Goal: Task Accomplishment & Management: Manage account settings

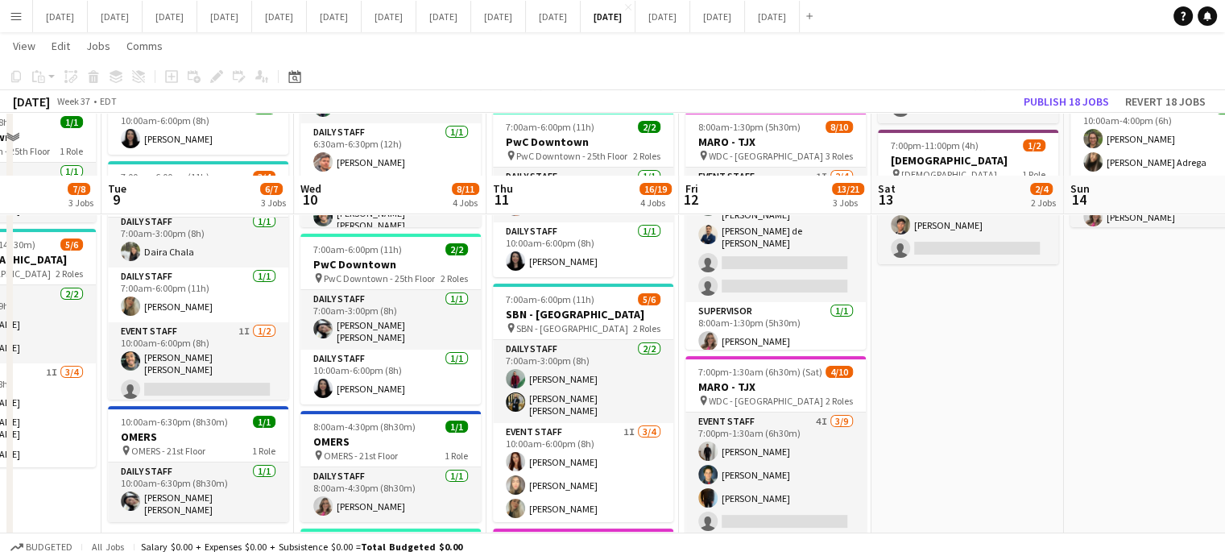
scroll to position [139, 0]
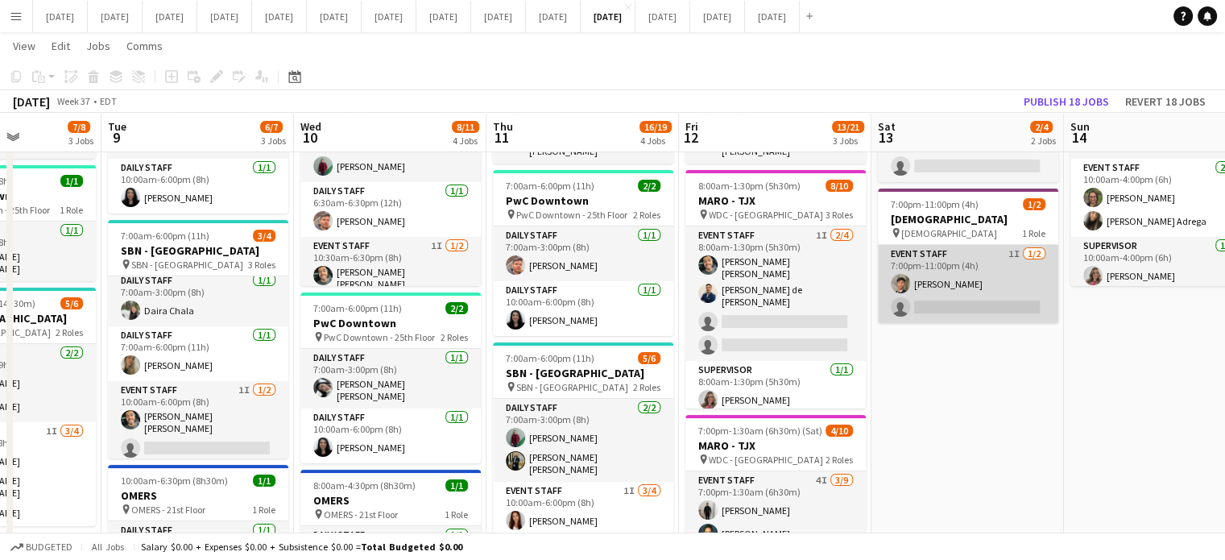
click at [1017, 267] on app-card-role "Event Staff 1I [DATE] 7:00pm-11:00pm (4h) [PERSON_NAME] single-neutral-actions" at bounding box center [968, 284] width 180 height 78
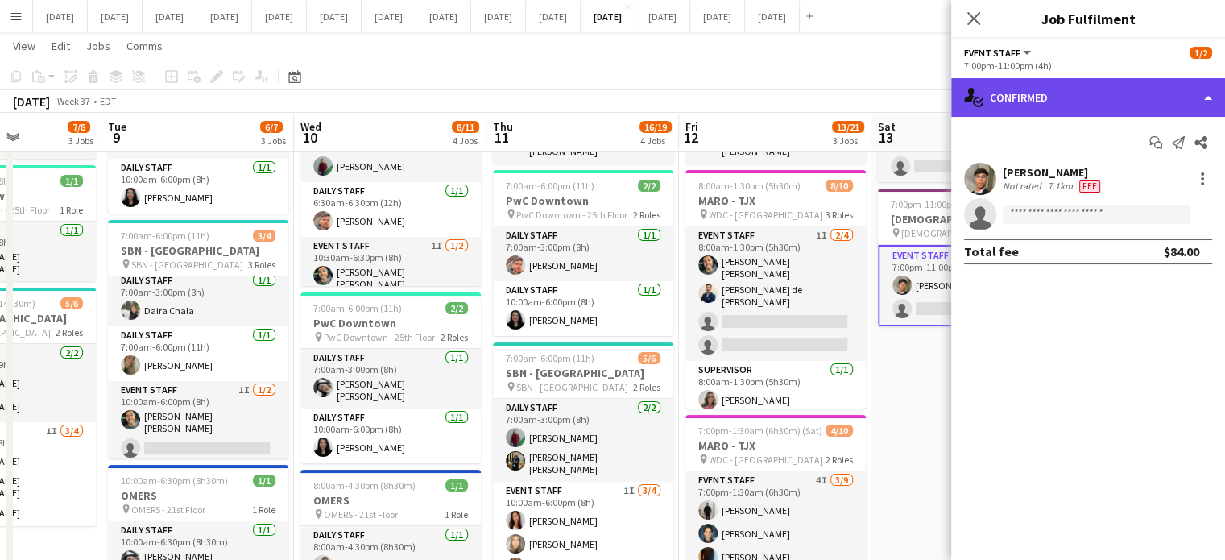
click at [1153, 86] on div "single-neutral-actions-check-2 Confirmed" at bounding box center [1089, 97] width 274 height 39
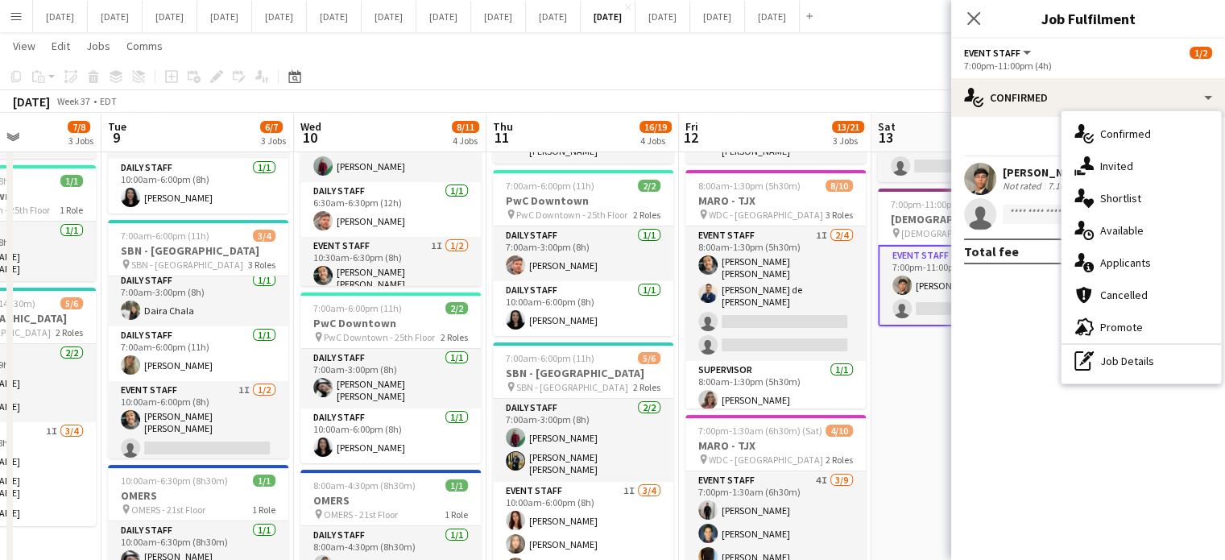
click at [1155, 161] on div "single-neutral-actions-share-1 Invited" at bounding box center [1142, 166] width 160 height 32
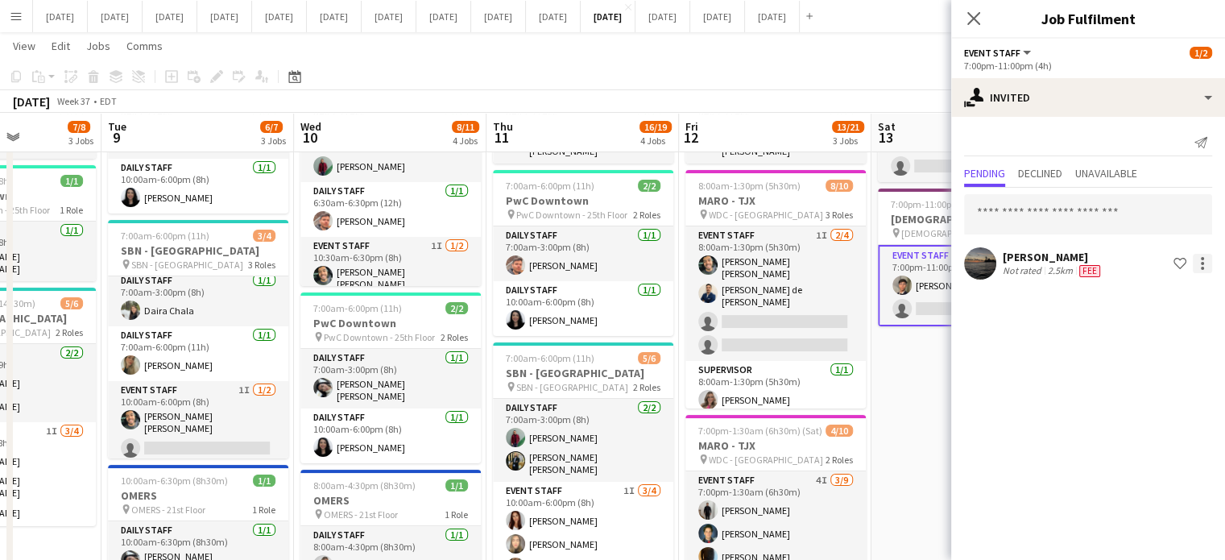
click at [1210, 267] on div at bounding box center [1202, 263] width 19 height 19
click at [1163, 337] on span "Send notification" at bounding box center [1152, 331] width 95 height 14
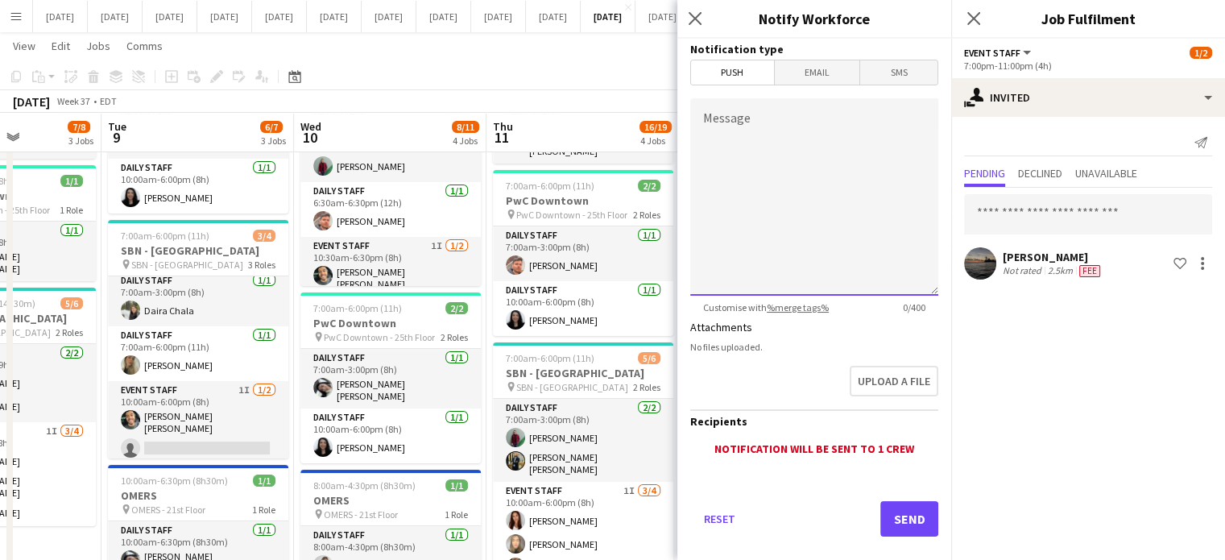
click at [781, 184] on textarea "Message" at bounding box center [814, 196] width 248 height 197
type textarea "**********"
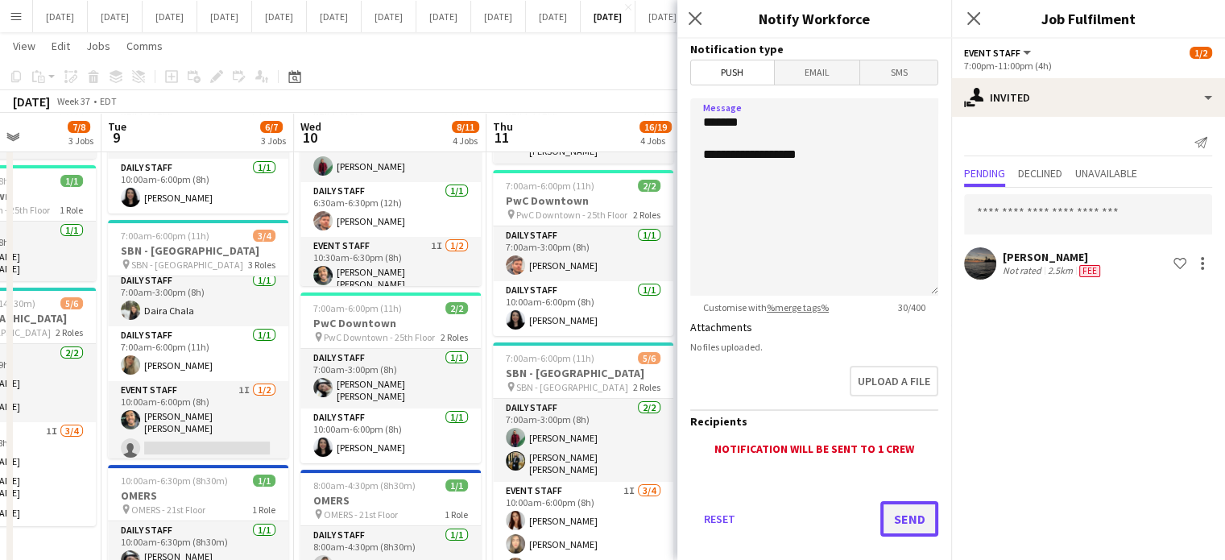
click at [890, 518] on button "Send" at bounding box center [910, 518] width 58 height 35
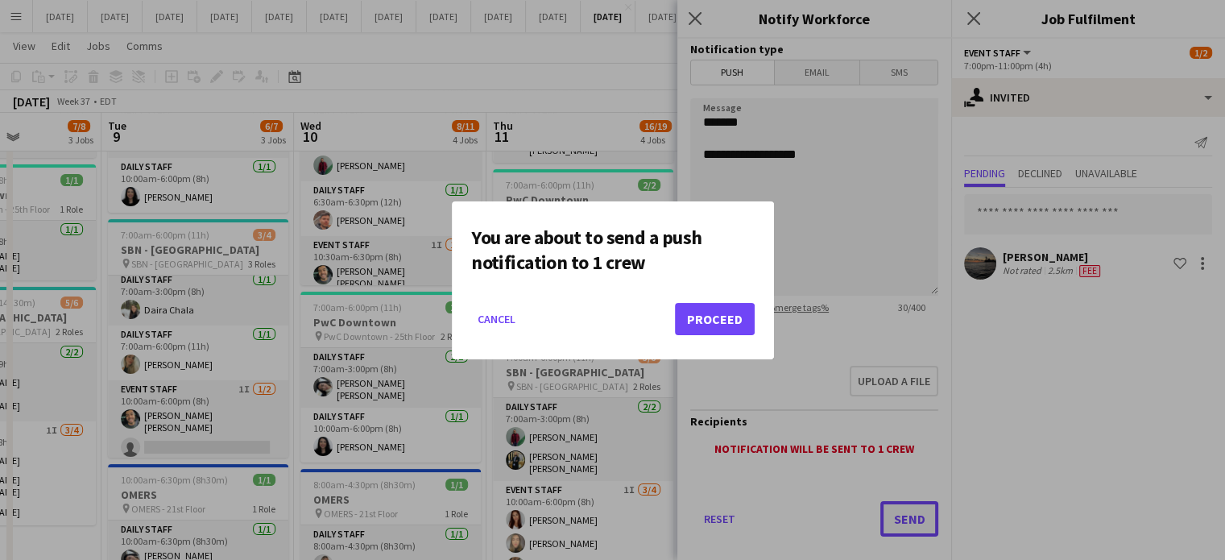
scroll to position [0, 0]
click at [721, 320] on button "Proceed" at bounding box center [715, 319] width 80 height 32
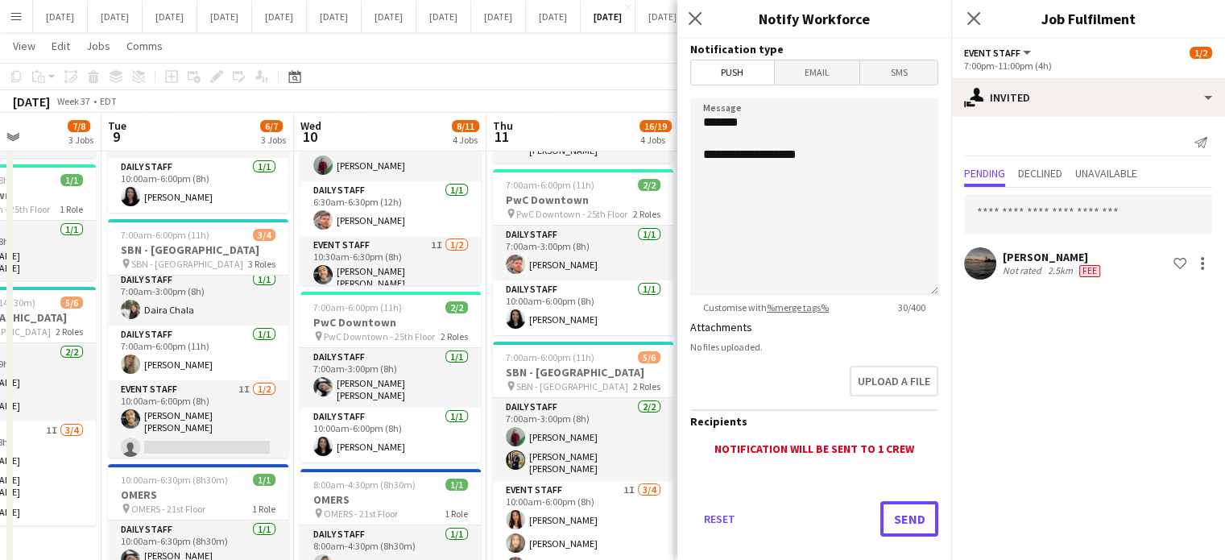
scroll to position [139, 0]
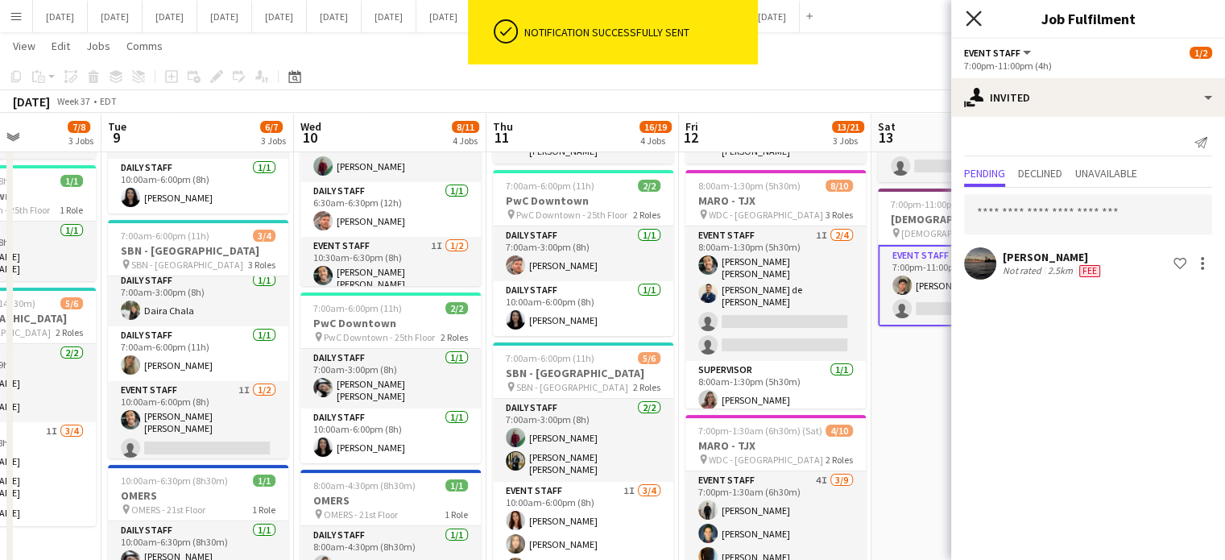
click at [976, 22] on icon "Close pop-in" at bounding box center [973, 17] width 15 height 15
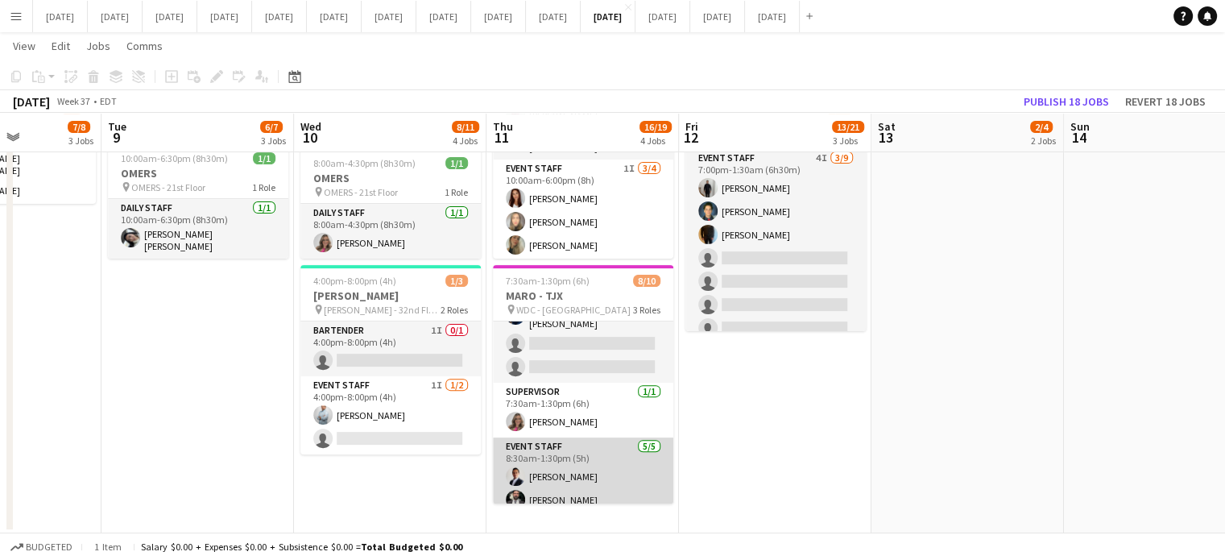
scroll to position [0, 0]
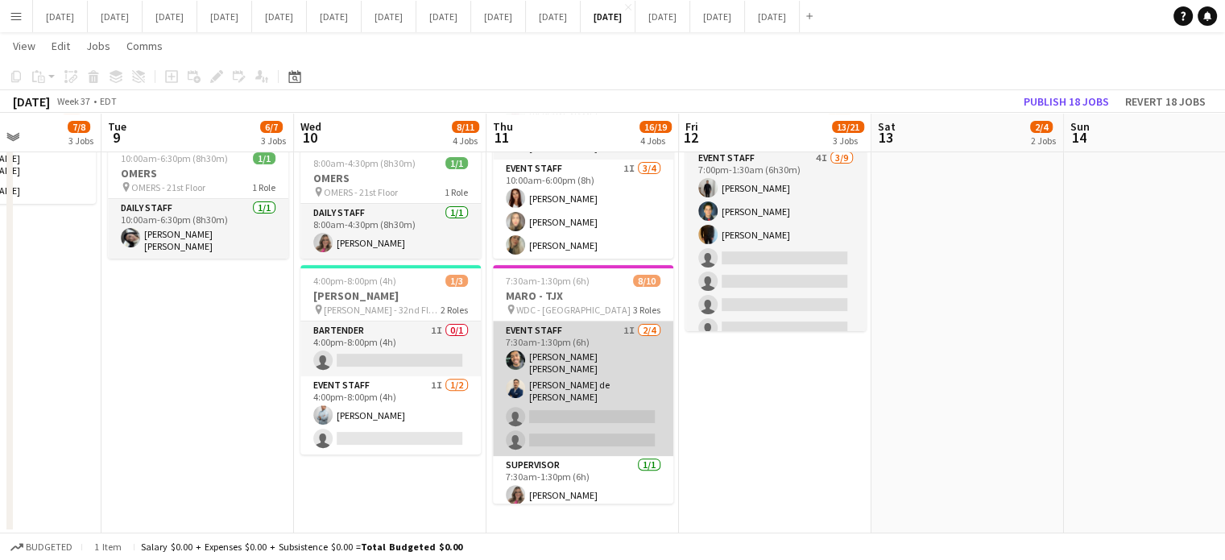
click at [607, 367] on app-card-role "Event Staff 1I [DATE] 7:30am-1:30pm (6h) [PERSON_NAME] [PERSON_NAME] de [PERSON…" at bounding box center [583, 388] width 180 height 135
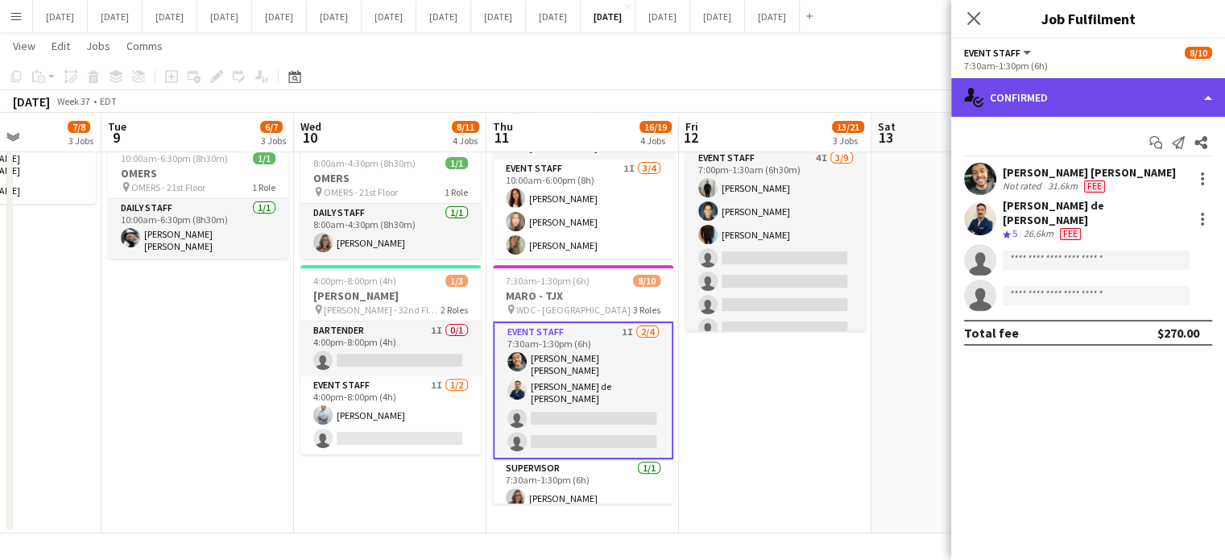
click at [1099, 89] on div "single-neutral-actions-check-2 Confirmed" at bounding box center [1089, 97] width 274 height 39
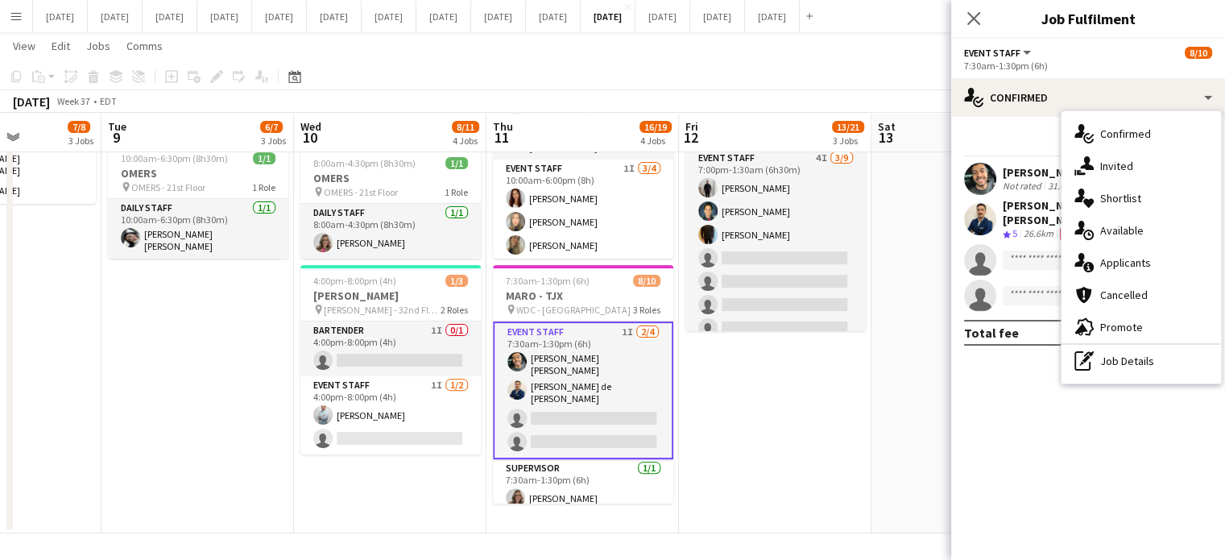
click at [1130, 160] on span "Invited" at bounding box center [1117, 166] width 33 height 15
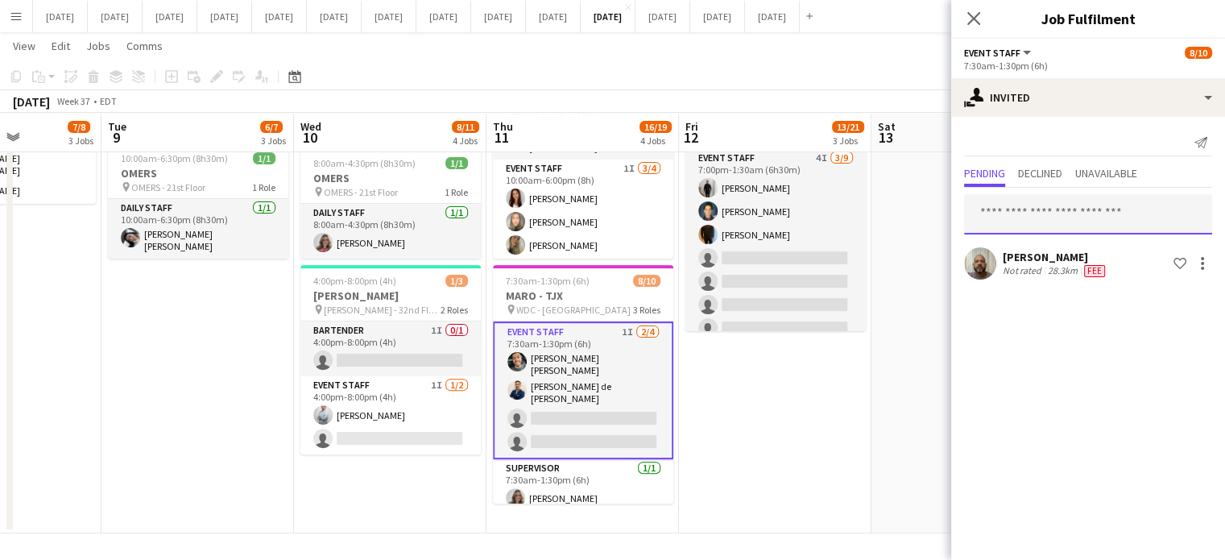
click at [1099, 217] on input "text" at bounding box center [1088, 214] width 248 height 40
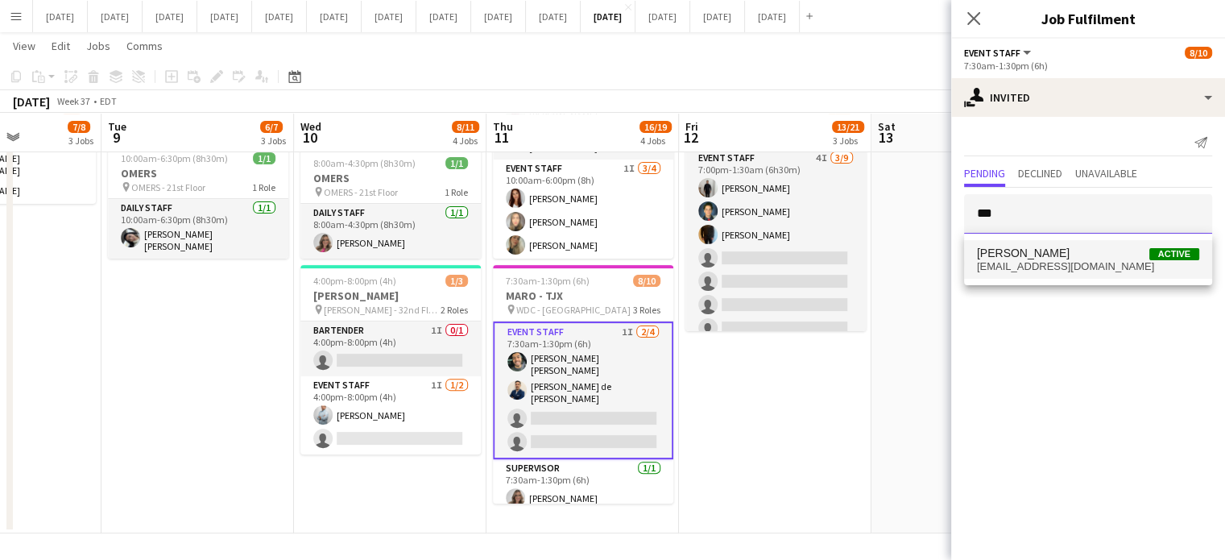
type input "***"
click at [1086, 252] on span "[PERSON_NAME] Active" at bounding box center [1088, 254] width 222 height 14
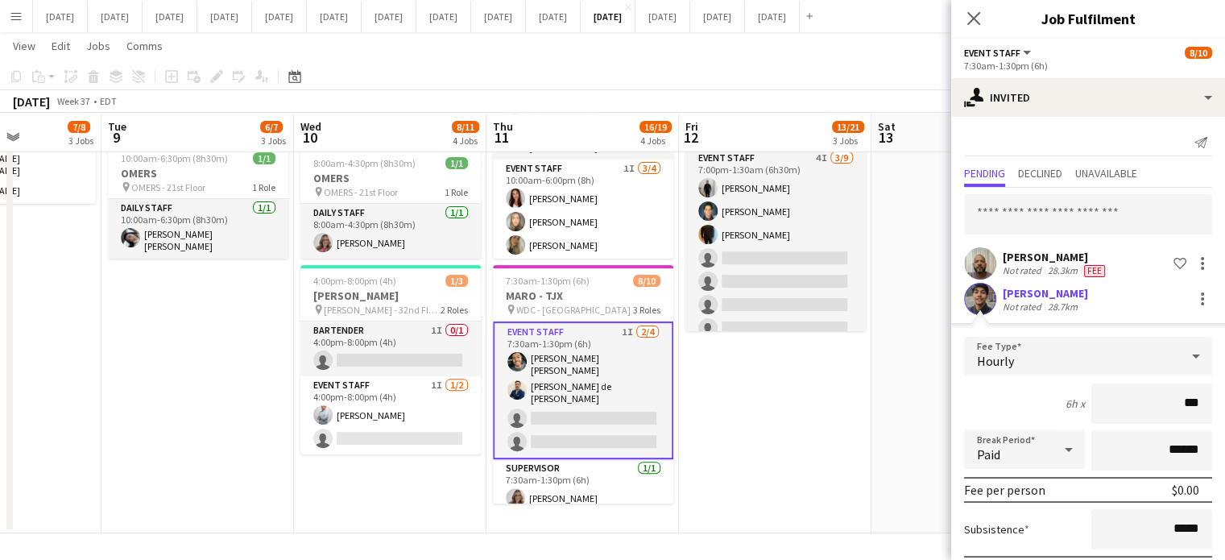
type input "**"
type input "******"
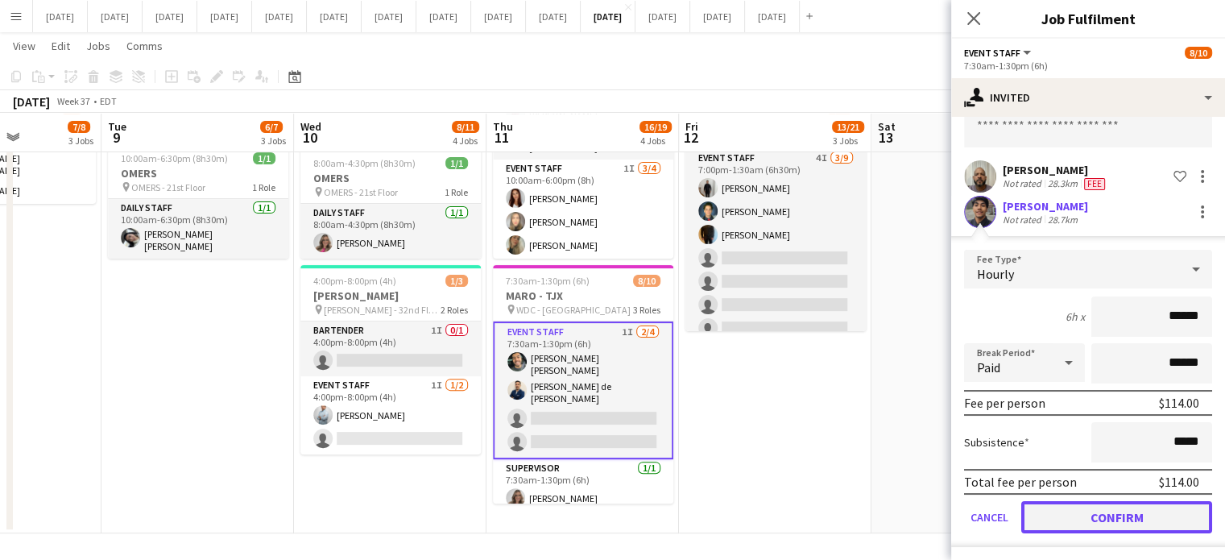
click at [1093, 521] on button "Confirm" at bounding box center [1117, 517] width 191 height 32
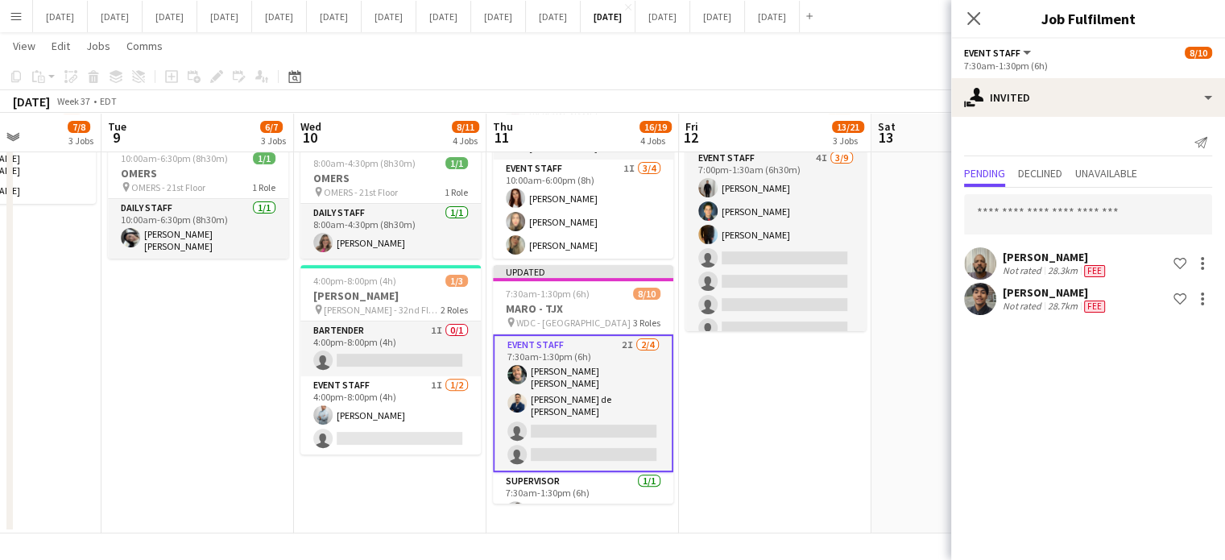
scroll to position [0, 0]
click at [977, 16] on icon "Close pop-in" at bounding box center [973, 17] width 15 height 15
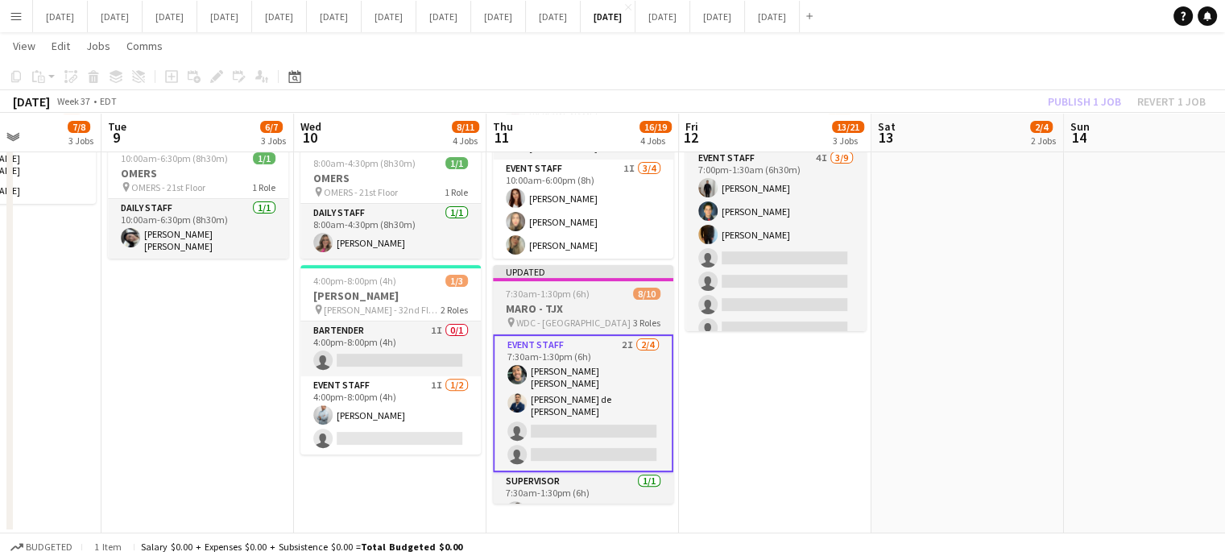
click at [598, 316] on div "pin WDC - West Drive 3 Roles" at bounding box center [583, 322] width 180 height 13
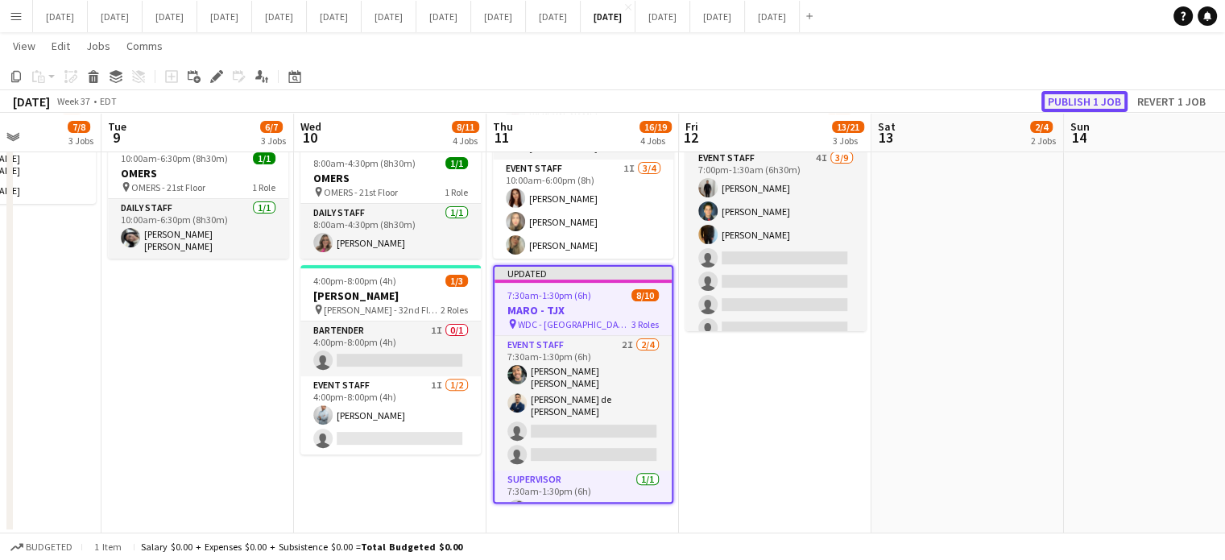
click at [1105, 102] on button "Publish 1 job" at bounding box center [1085, 101] width 86 height 21
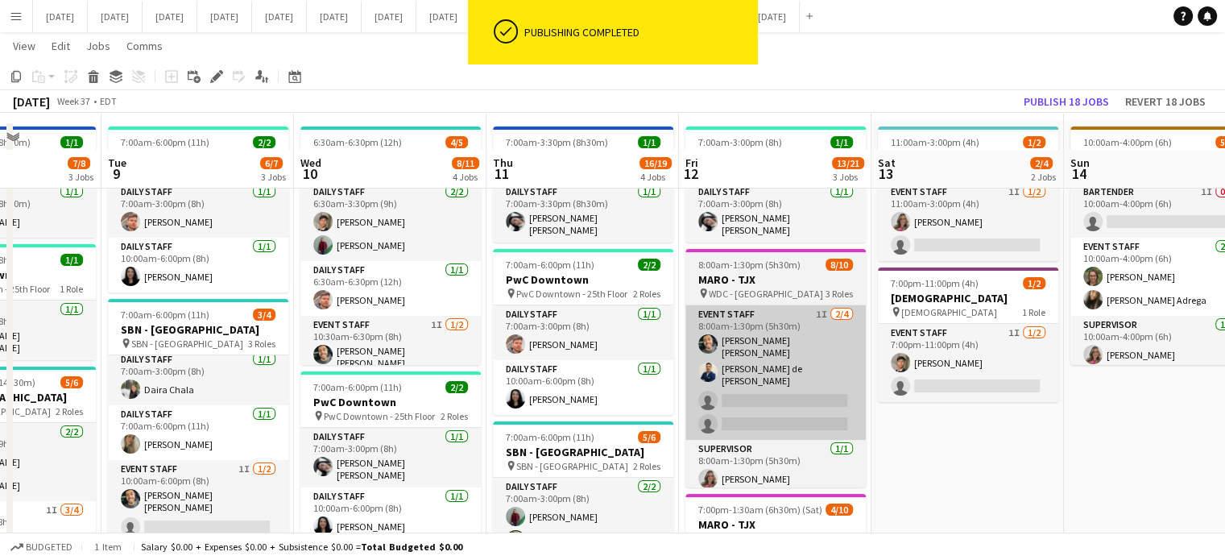
scroll to position [59, 0]
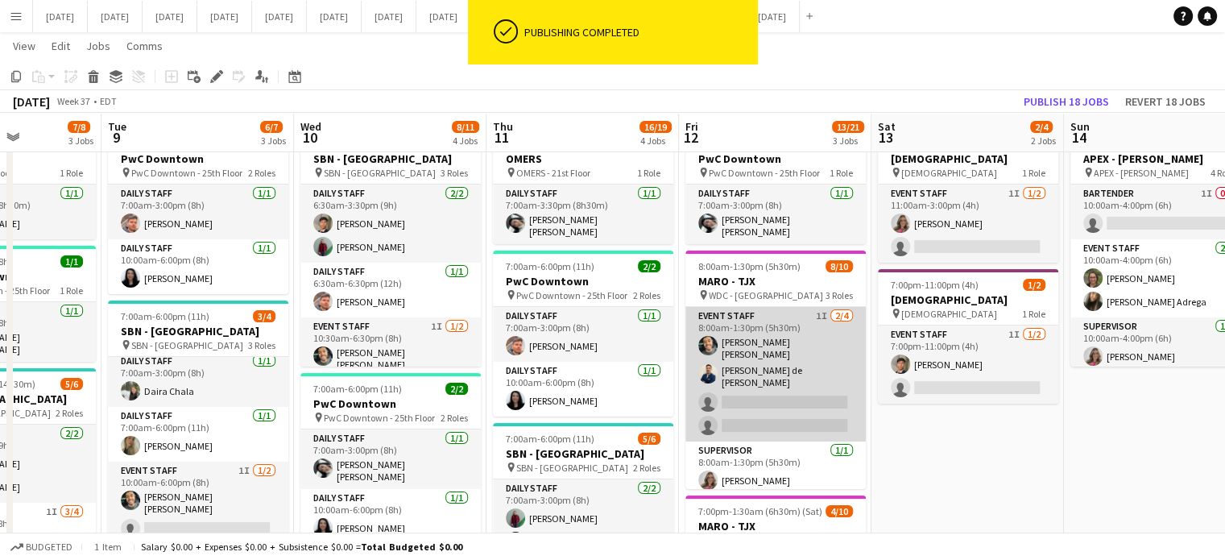
click at [823, 348] on app-card-role "Event Staff 1I [DATE] 8:00am-1:30pm (5h30m) [PERSON_NAME] [PERSON_NAME] de [PER…" at bounding box center [776, 374] width 180 height 135
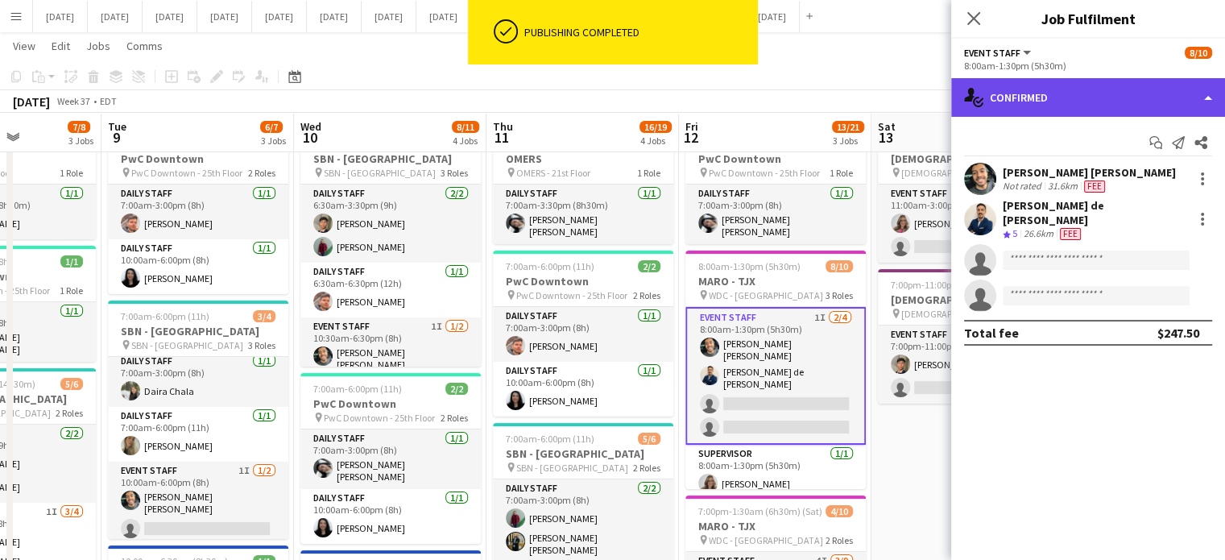
click at [1159, 106] on div "single-neutral-actions-check-2 Confirmed" at bounding box center [1089, 97] width 274 height 39
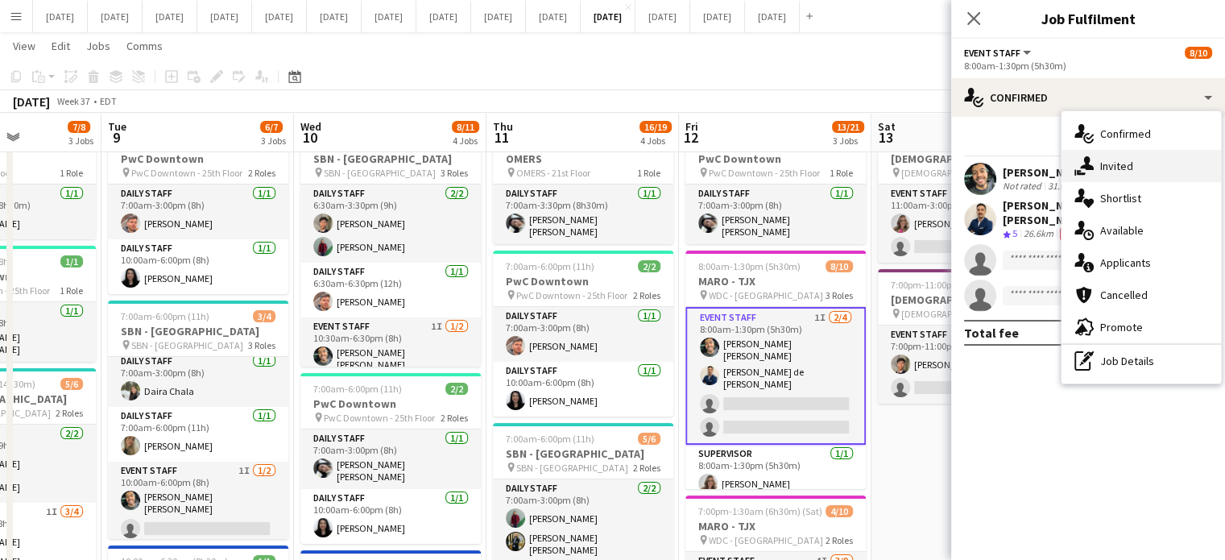
click at [1150, 151] on div "single-neutral-actions-share-1 Invited" at bounding box center [1142, 166] width 160 height 32
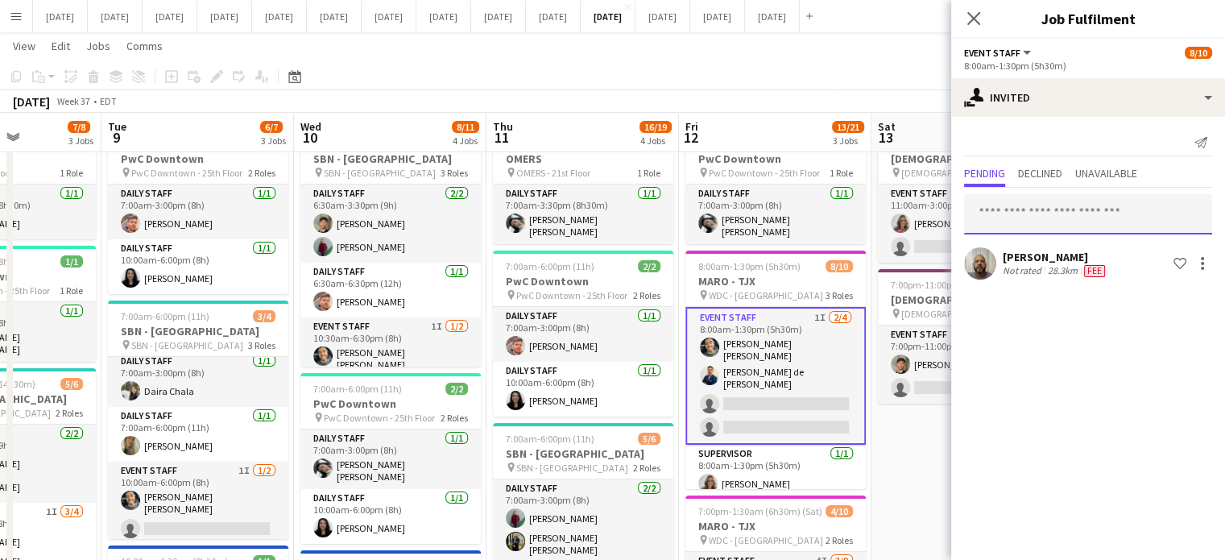
click at [1025, 214] on input "text" at bounding box center [1088, 214] width 248 height 40
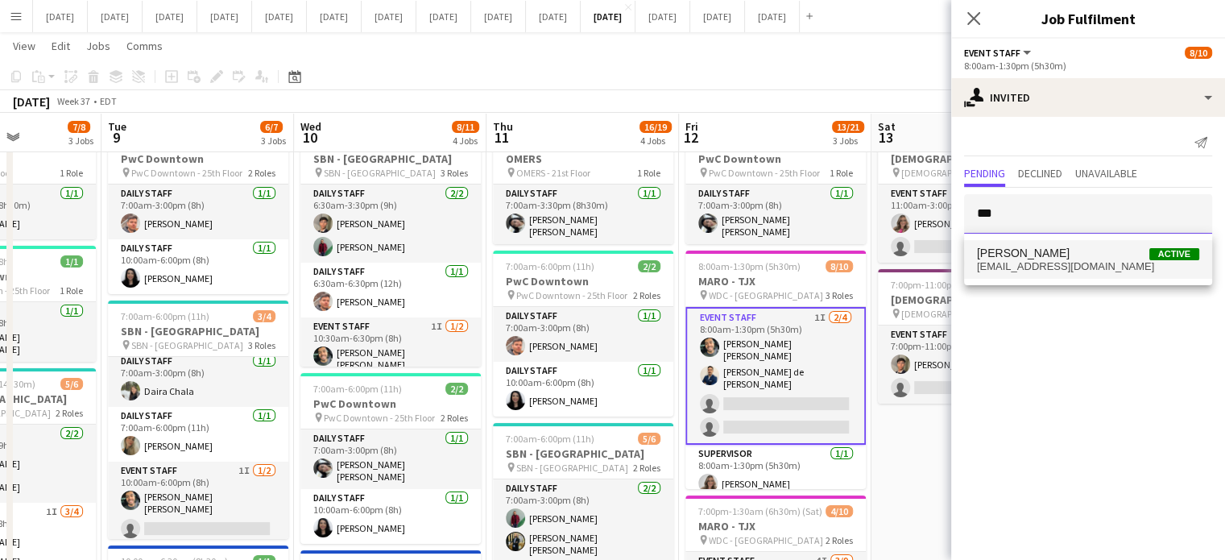
type input "***"
click at [1015, 243] on mat-option "[PERSON_NAME] Active [EMAIL_ADDRESS][DOMAIN_NAME]" at bounding box center [1088, 259] width 248 height 39
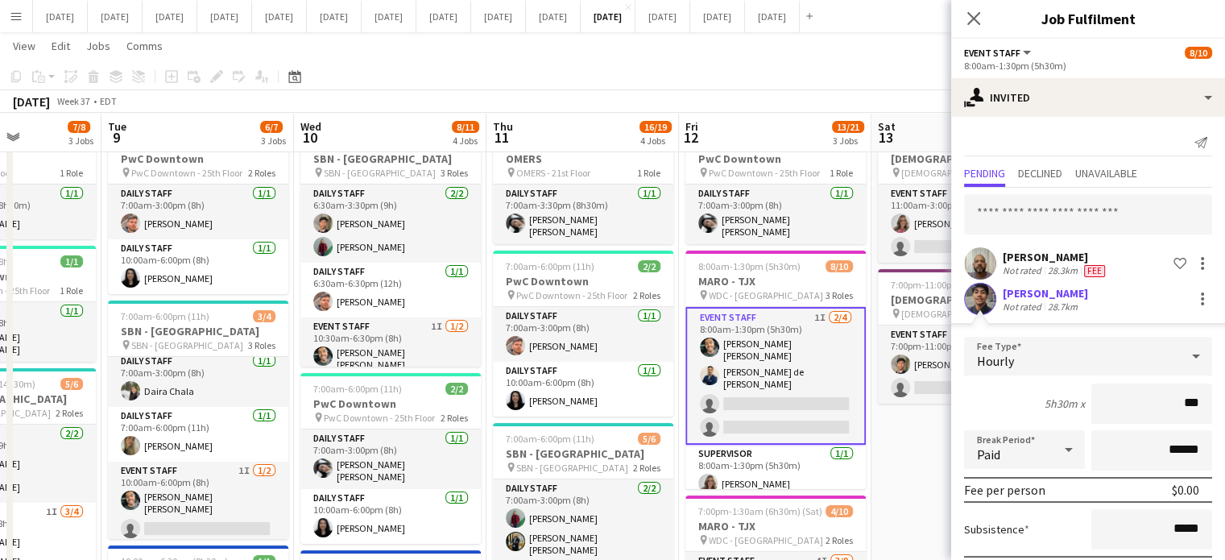
type input "**"
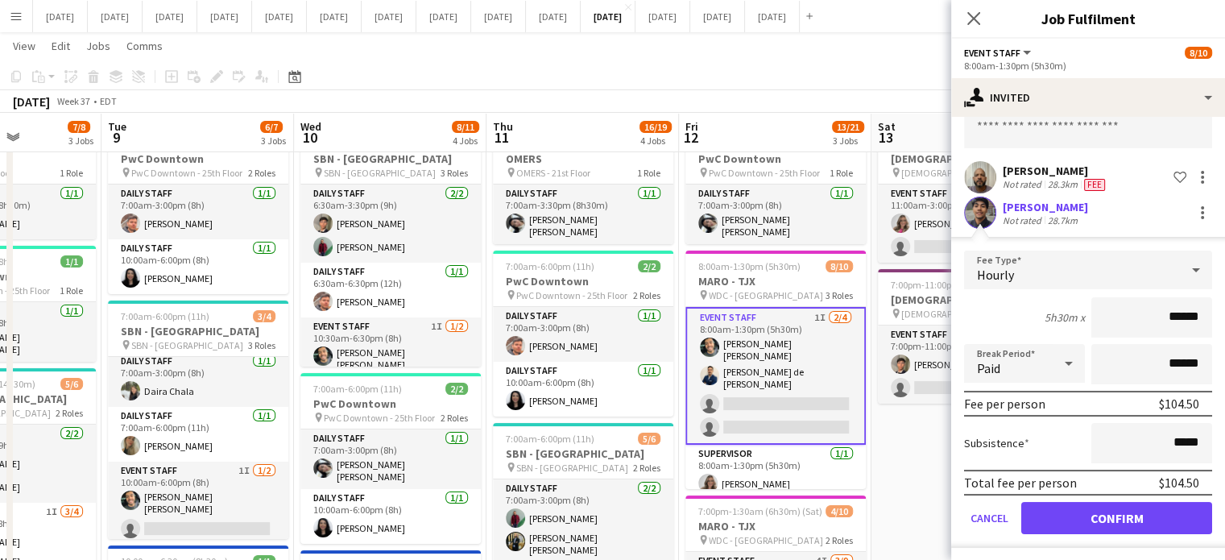
scroll to position [87, 0]
type input "******"
click at [1164, 522] on button "Confirm" at bounding box center [1117, 517] width 191 height 32
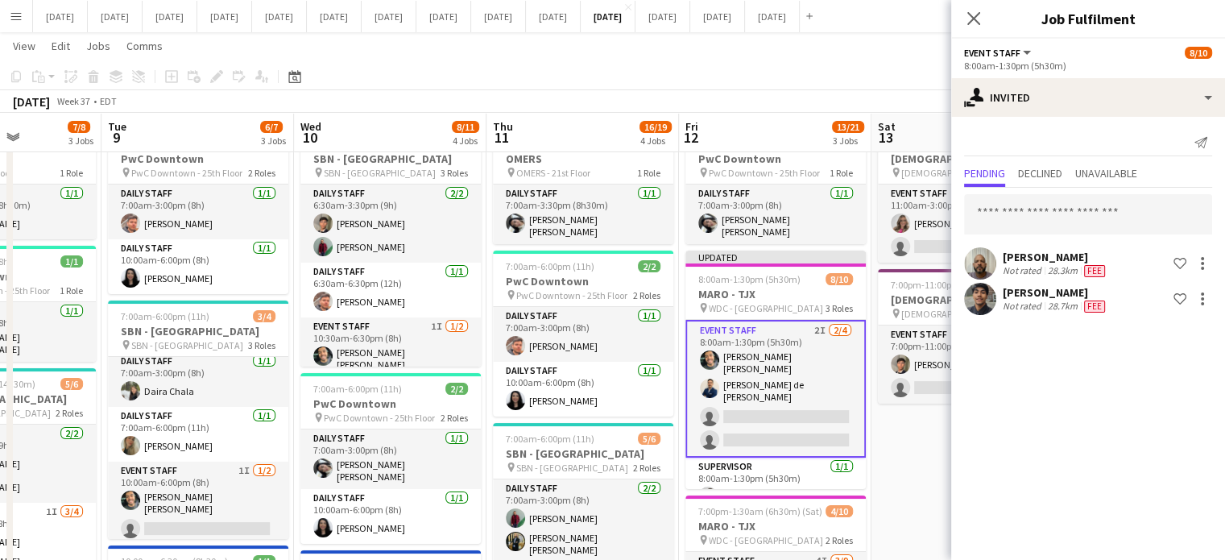
scroll to position [0, 0]
click at [974, 15] on icon "Close pop-in" at bounding box center [973, 17] width 15 height 15
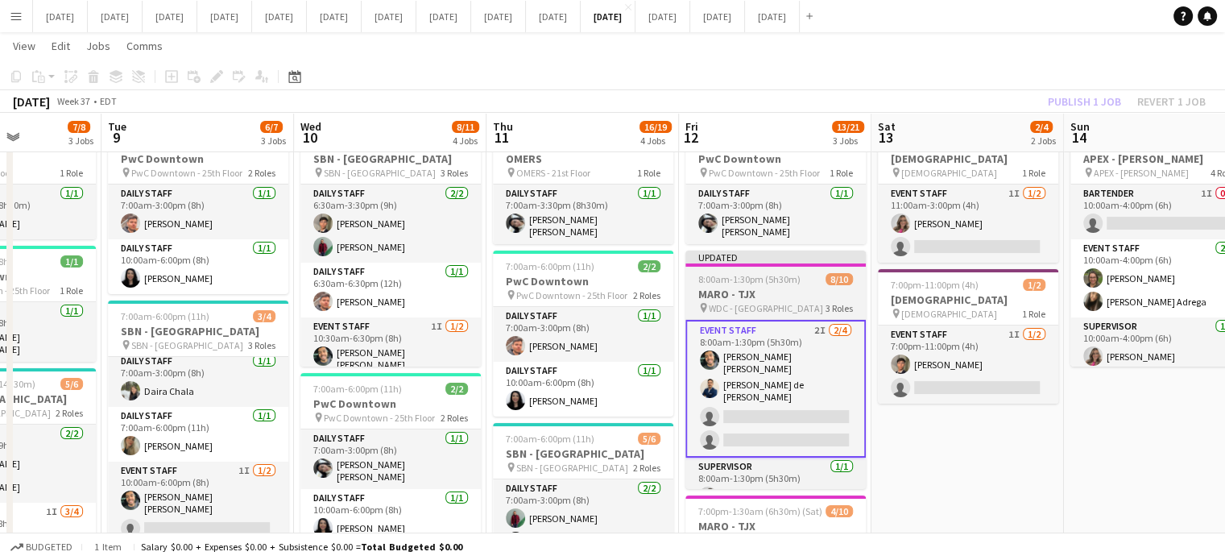
click at [833, 263] on app-job-card "Updated 8:00am-1:30pm (5h30m) 8/10 MARO - TJX pin WDC - West Drive 3 Roles Even…" at bounding box center [776, 370] width 180 height 238
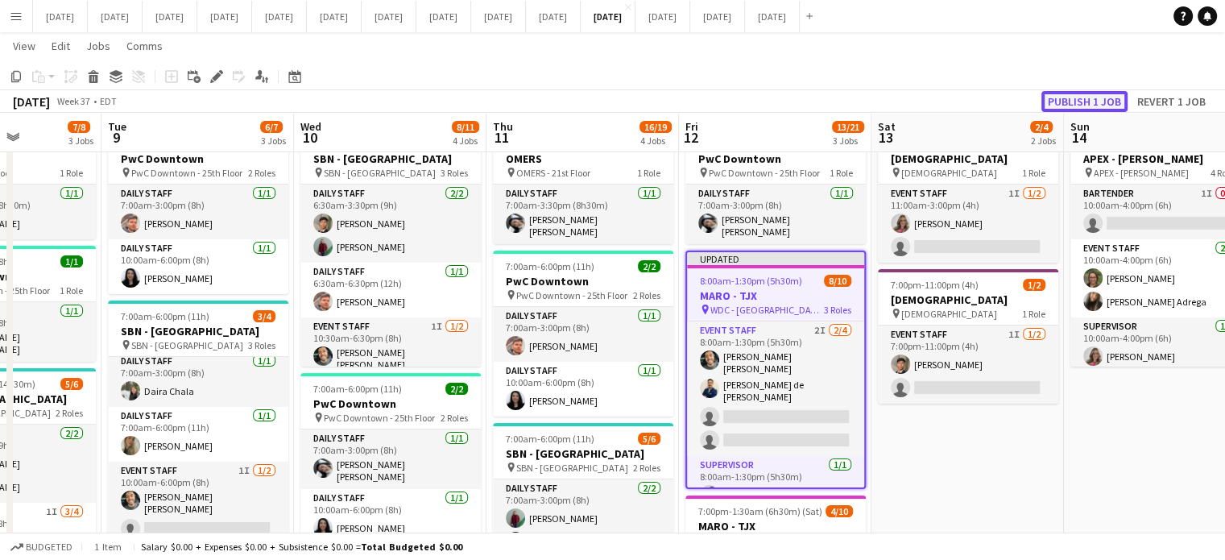
click at [1113, 91] on button "Publish 1 job" at bounding box center [1085, 101] width 86 height 21
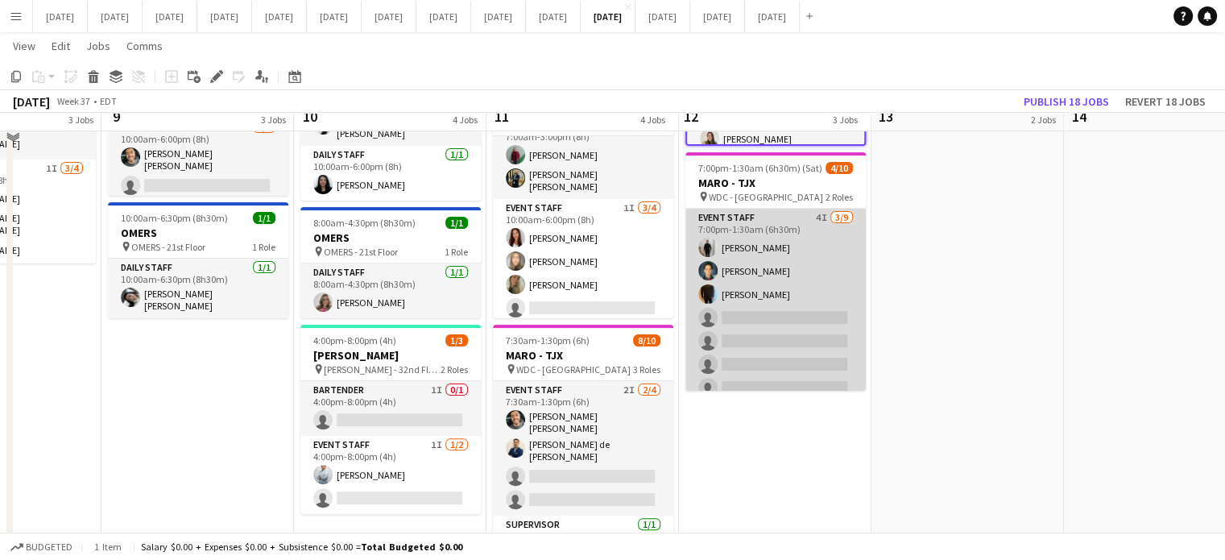
scroll to position [381, 0]
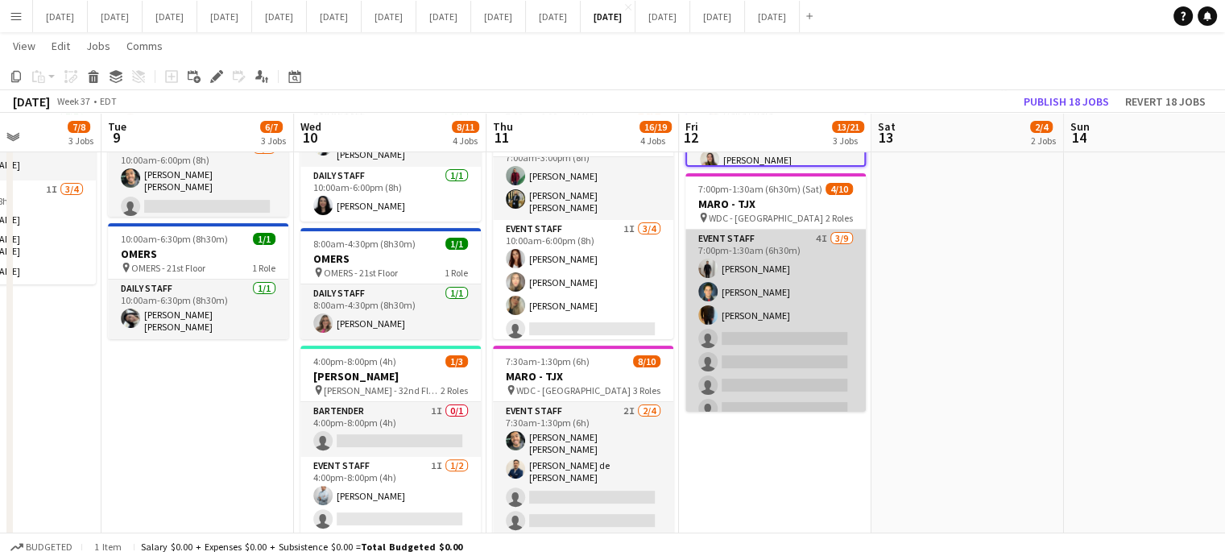
click at [793, 263] on app-card-role "Event Staff 4I [DATE] 7:00pm-1:30am (6h30m) [PERSON_NAME] [PERSON_NAME] single-…" at bounding box center [776, 351] width 180 height 242
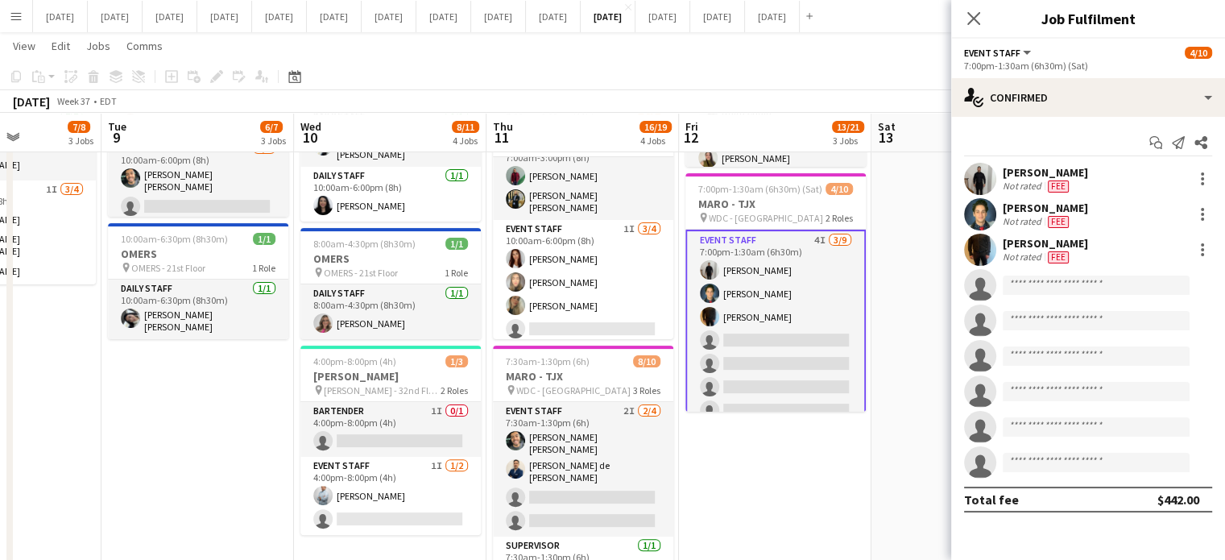
scroll to position [145, 0]
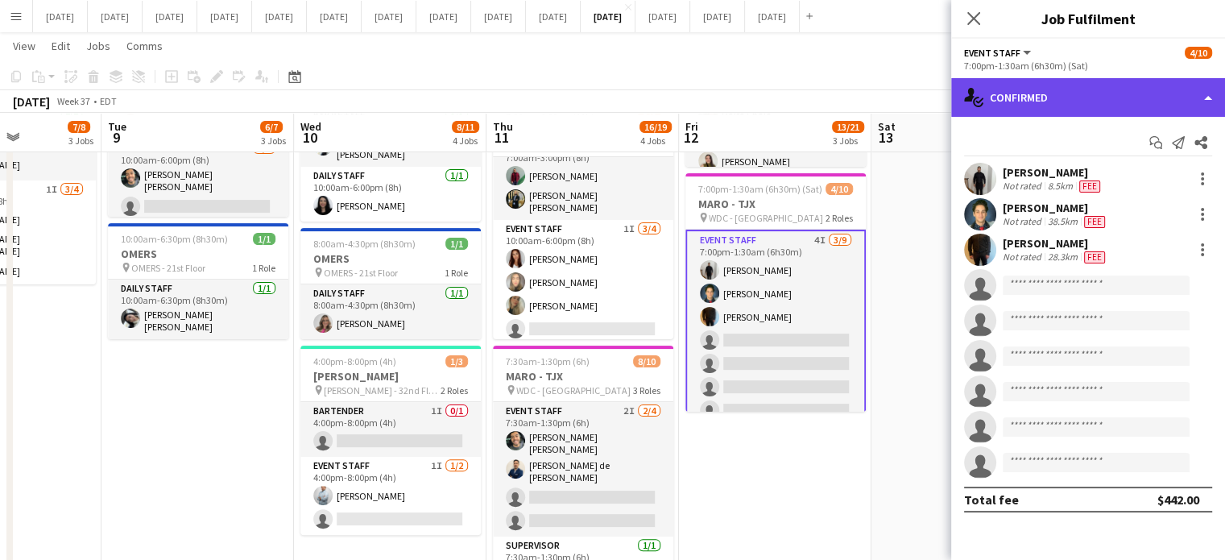
click at [1053, 79] on div "single-neutral-actions-check-2 Confirmed" at bounding box center [1089, 97] width 274 height 39
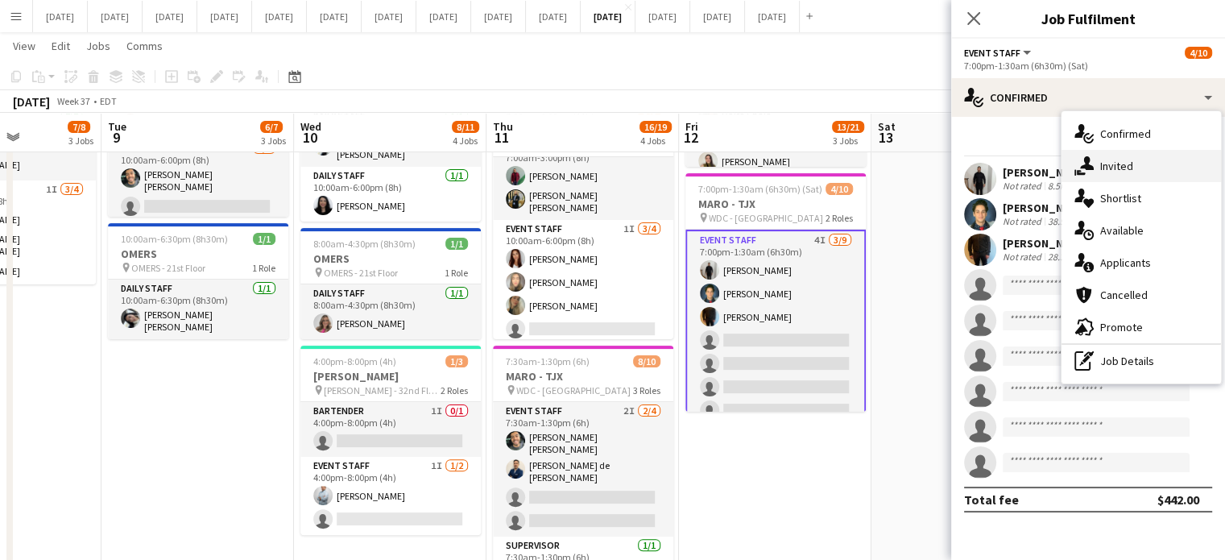
click at [1099, 164] on div "single-neutral-actions-share-1 Invited" at bounding box center [1142, 166] width 160 height 32
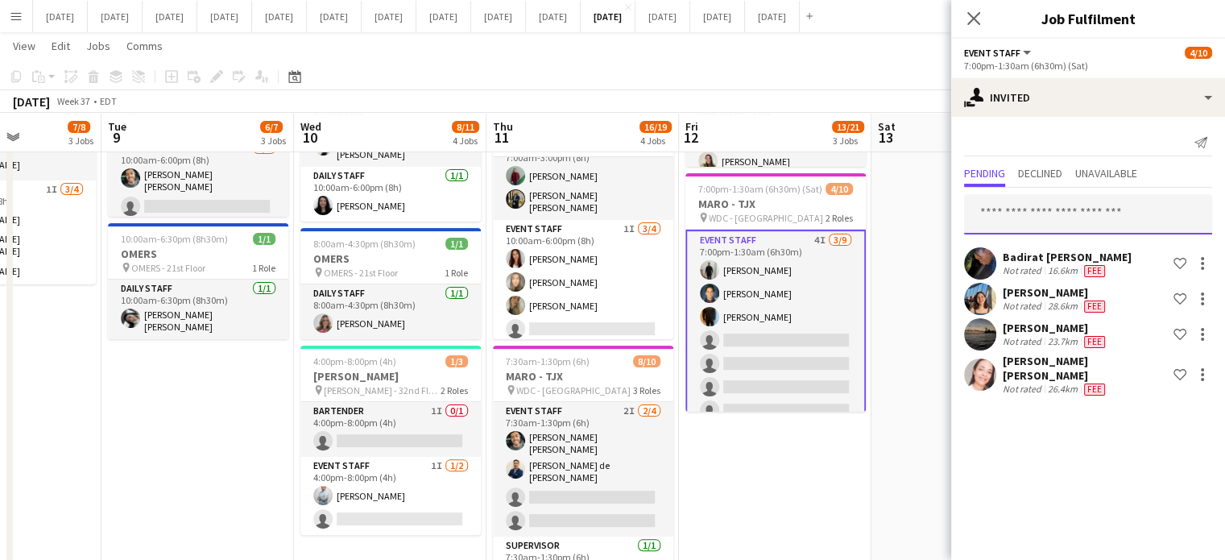
click at [1067, 215] on input "text" at bounding box center [1088, 214] width 248 height 40
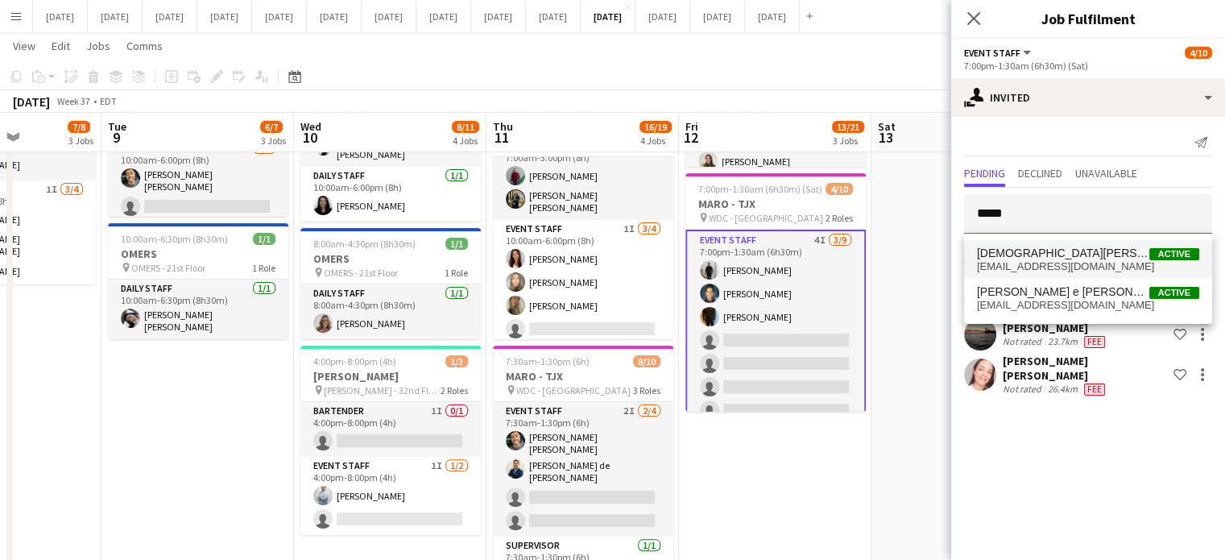
type input "*****"
click at [1084, 264] on span "[EMAIL_ADDRESS][DOMAIN_NAME]" at bounding box center [1088, 266] width 222 height 13
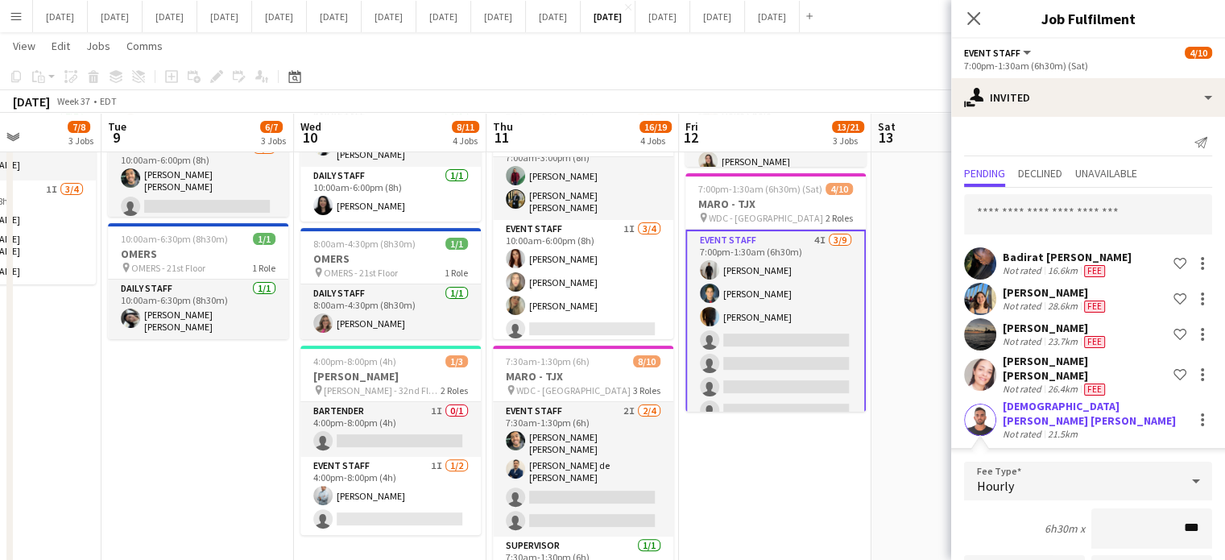
type input "**"
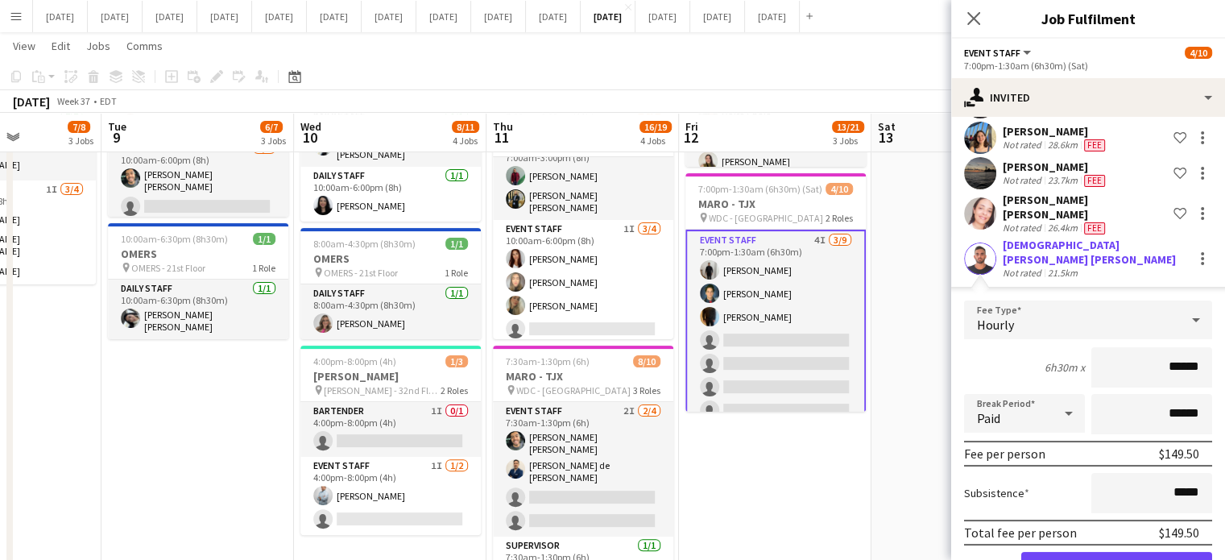
type input "******"
click at [1122, 552] on button "Confirm" at bounding box center [1117, 568] width 191 height 32
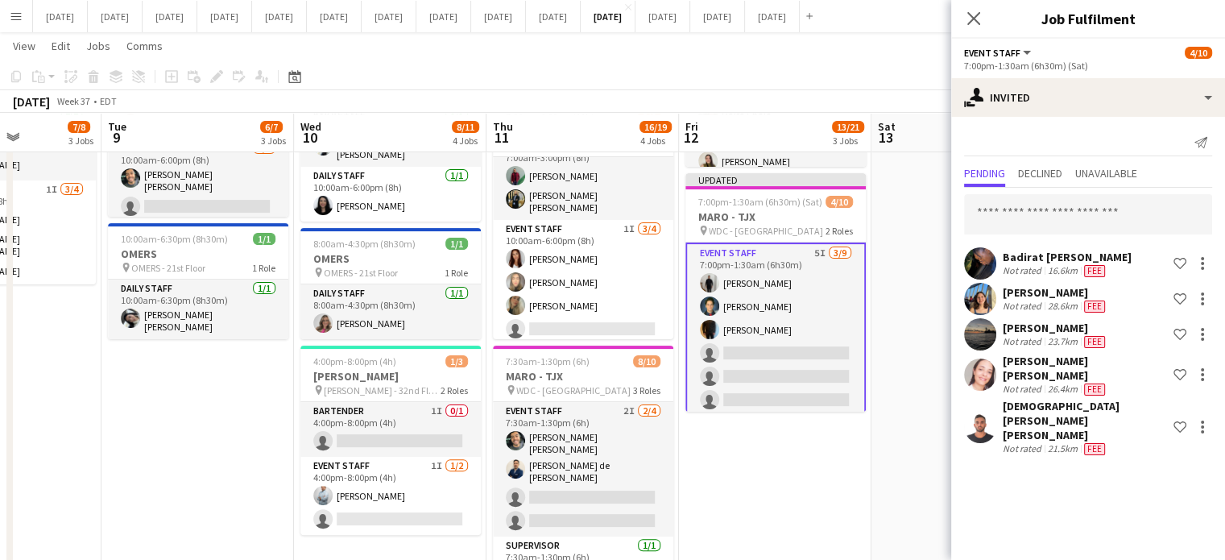
click at [972, 6] on div "Close pop-in" at bounding box center [974, 18] width 45 height 37
click at [977, 26] on icon "Close pop-in" at bounding box center [973, 17] width 15 height 15
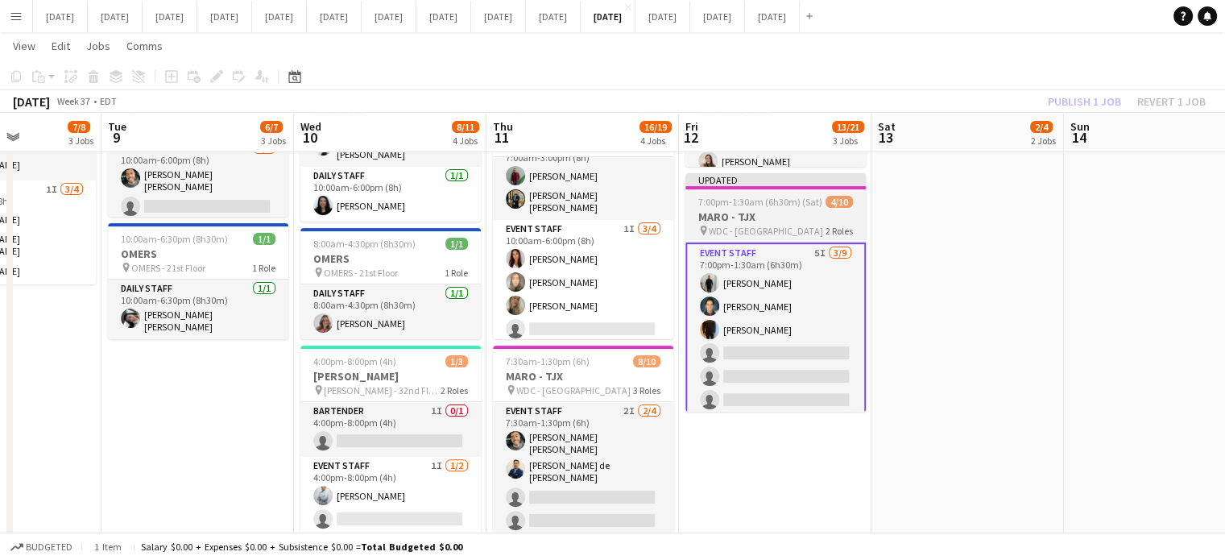
click at [837, 197] on span "4/10" at bounding box center [839, 202] width 27 height 12
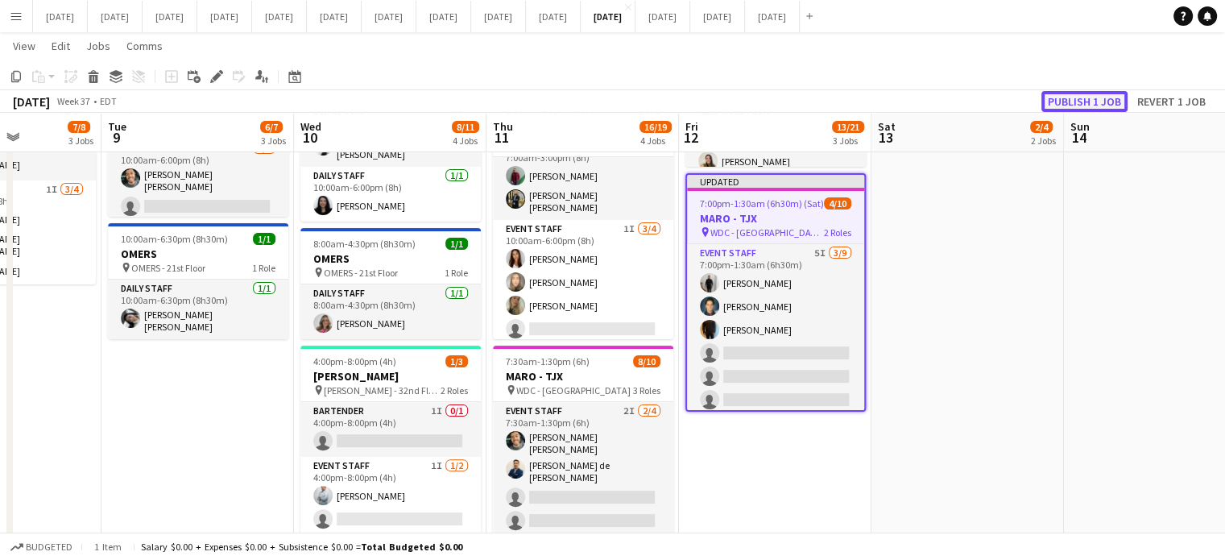
click at [1064, 102] on button "Publish 1 job" at bounding box center [1085, 101] width 86 height 21
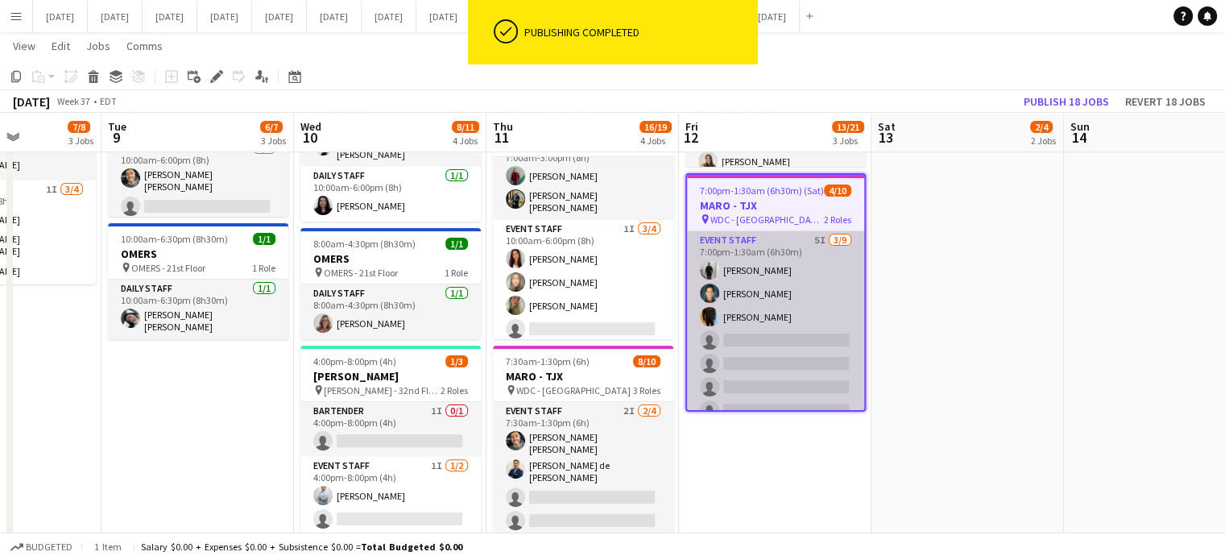
scroll to position [0, 670]
click at [827, 302] on app-card-role "Event Staff 5I [DATE] 7:00pm-1:30am (6h30m) [PERSON_NAME] [PERSON_NAME] single-…" at bounding box center [774, 352] width 177 height 242
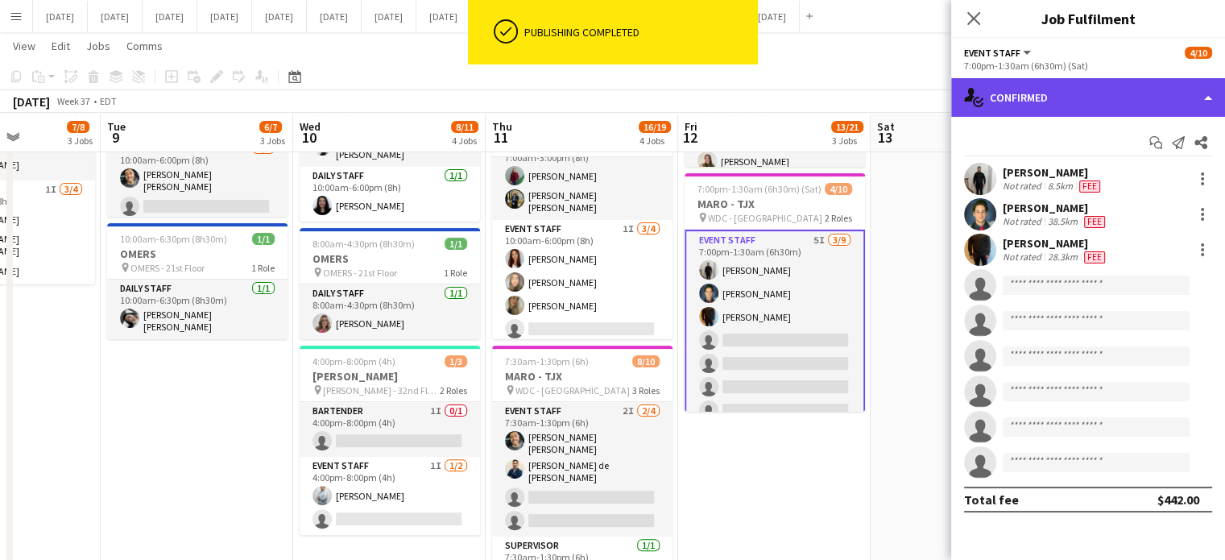
click at [1057, 87] on div "single-neutral-actions-check-2 Confirmed" at bounding box center [1089, 97] width 274 height 39
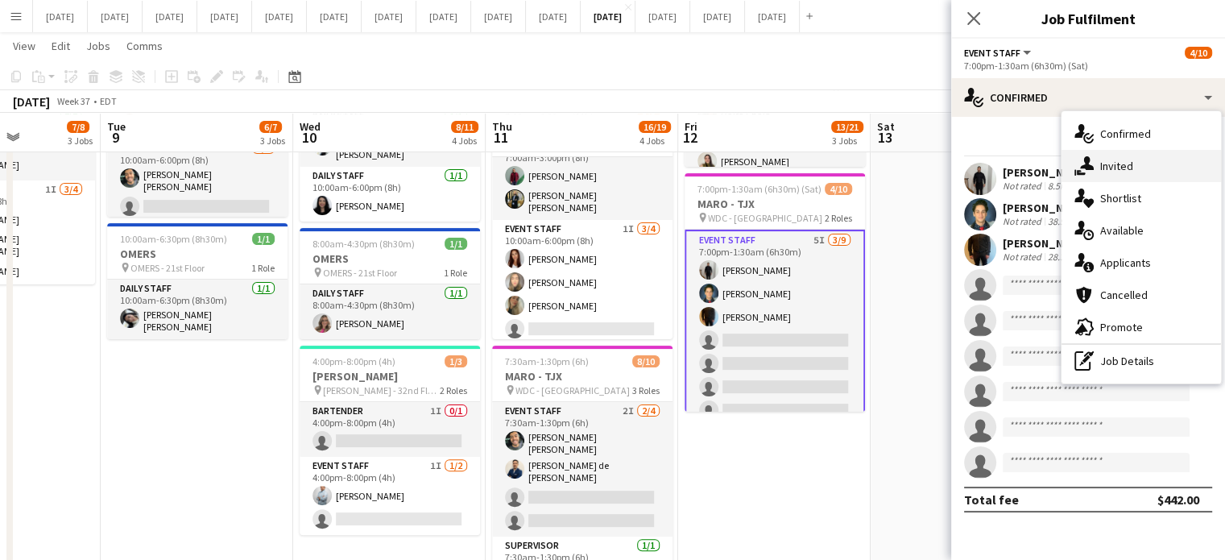
click at [1093, 169] on icon at bounding box center [1087, 163] width 14 height 14
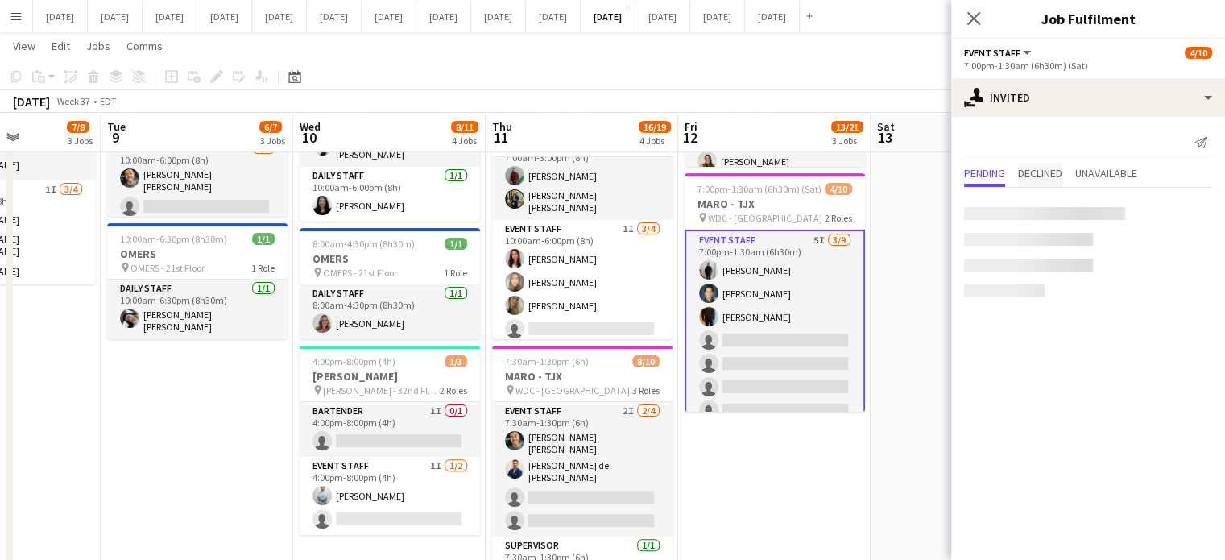
click at [1057, 169] on span "Declined" at bounding box center [1040, 173] width 44 height 11
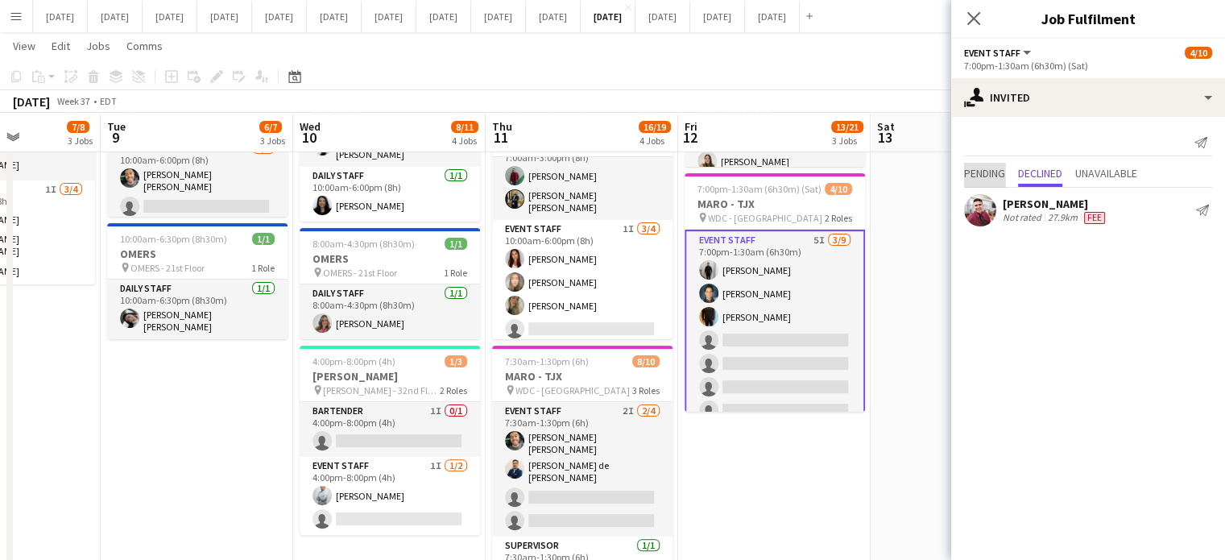
click at [989, 168] on span "Pending" at bounding box center [984, 173] width 41 height 11
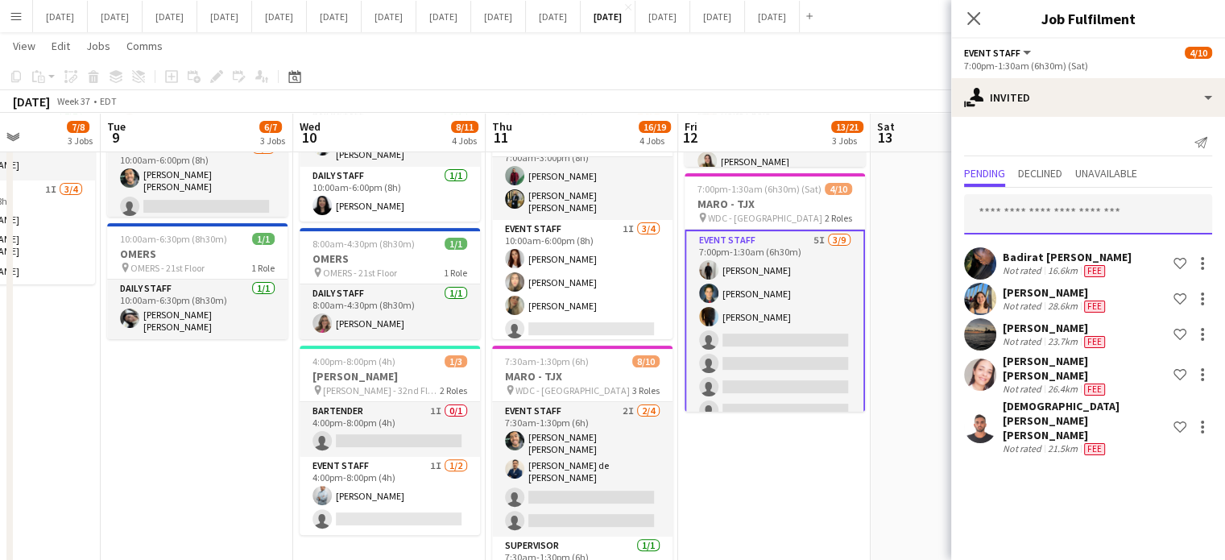
click at [999, 218] on input "text" at bounding box center [1088, 214] width 248 height 40
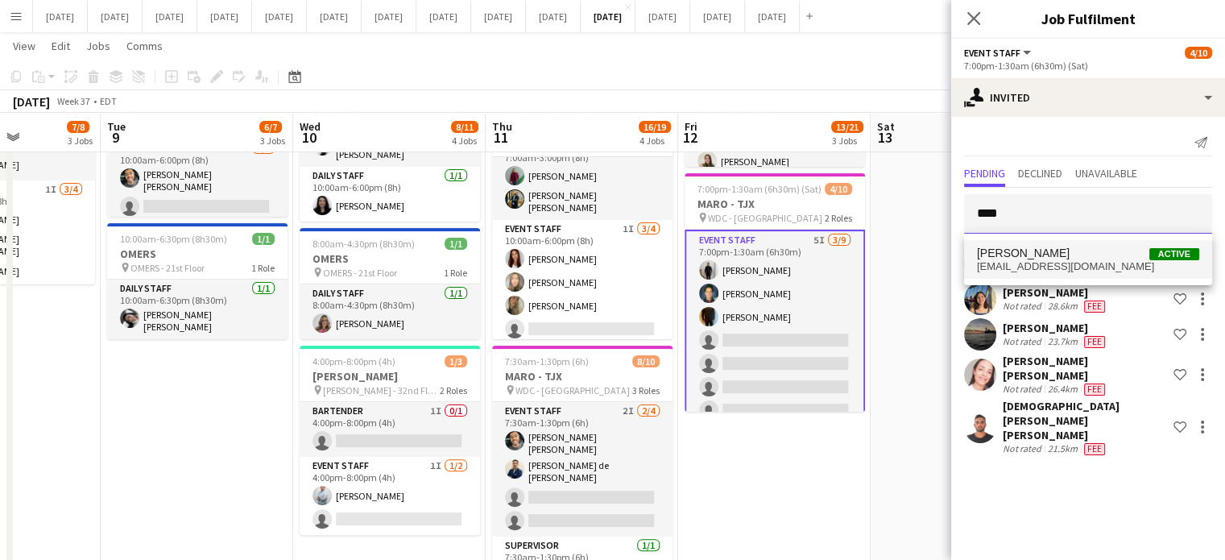
type input "****"
click at [1026, 253] on span "[PERSON_NAME]" at bounding box center [1023, 254] width 93 height 14
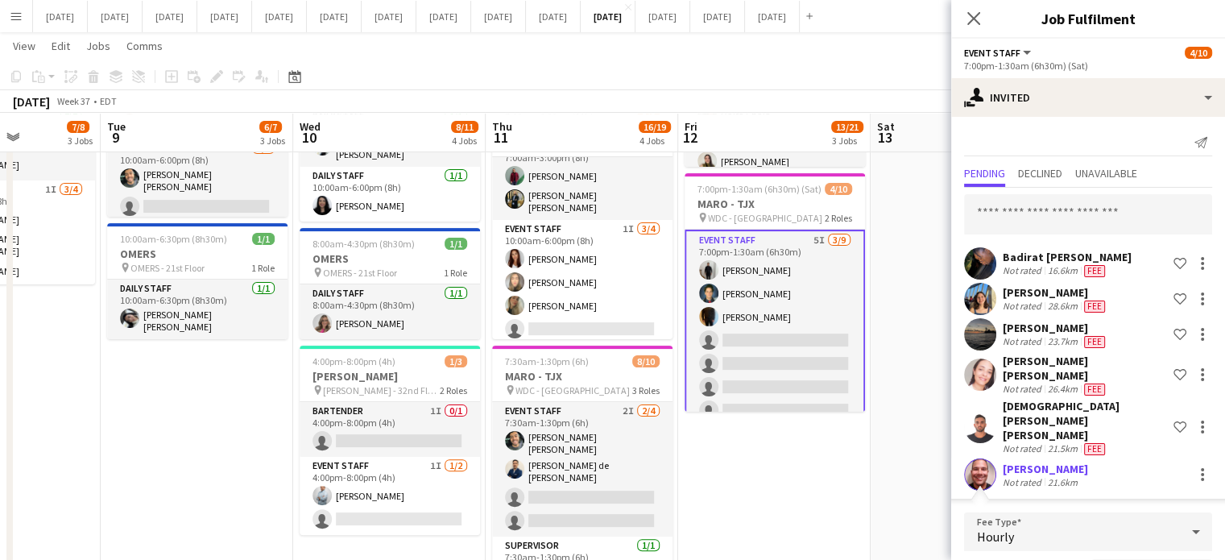
type input "**"
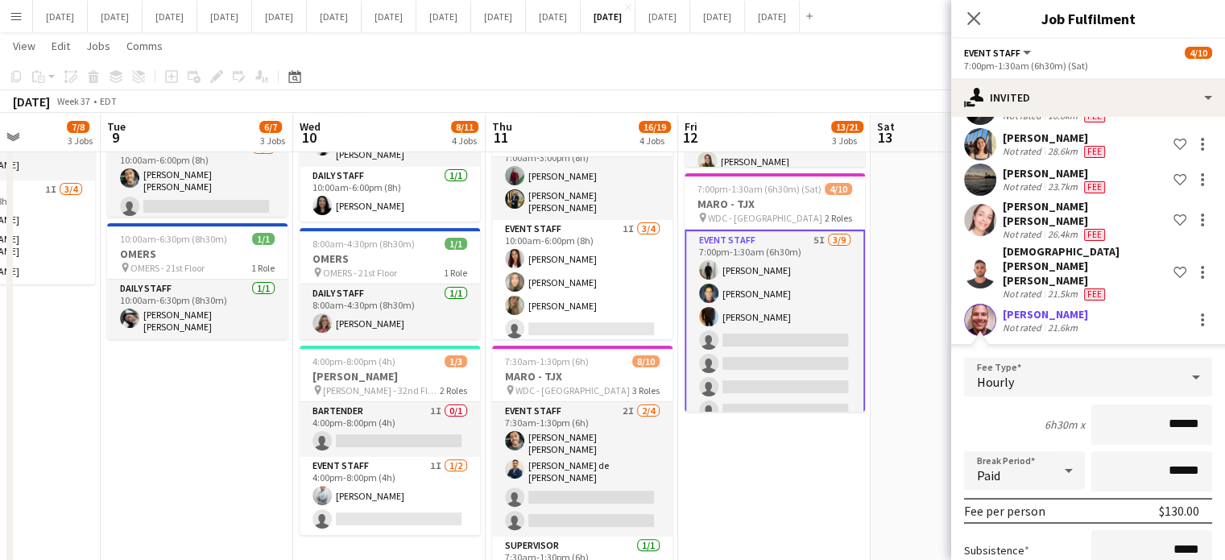
scroll to position [229, 0]
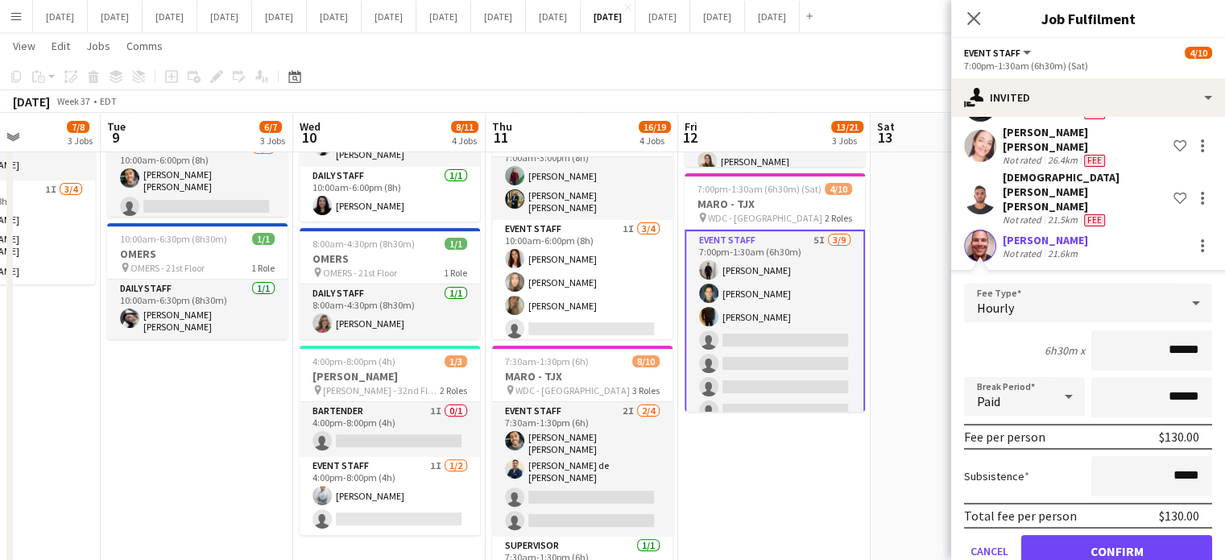
type input "******"
click at [1112, 535] on button "Confirm" at bounding box center [1117, 551] width 191 height 32
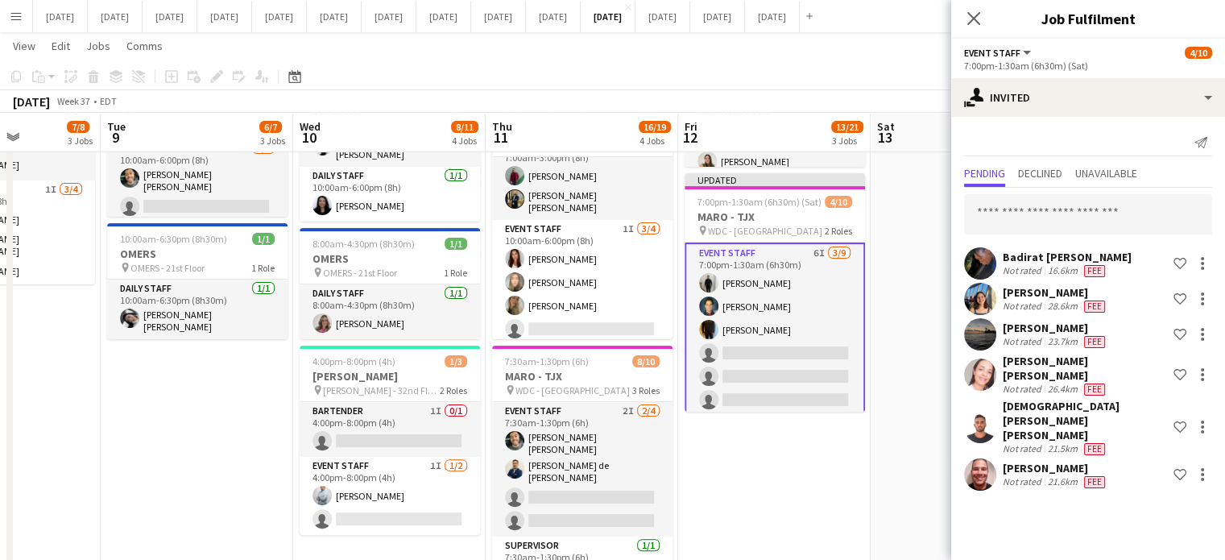
scroll to position [0, 0]
click at [811, 201] on span "7:00pm-1:30am (6h30m) (Sat)" at bounding box center [760, 202] width 124 height 12
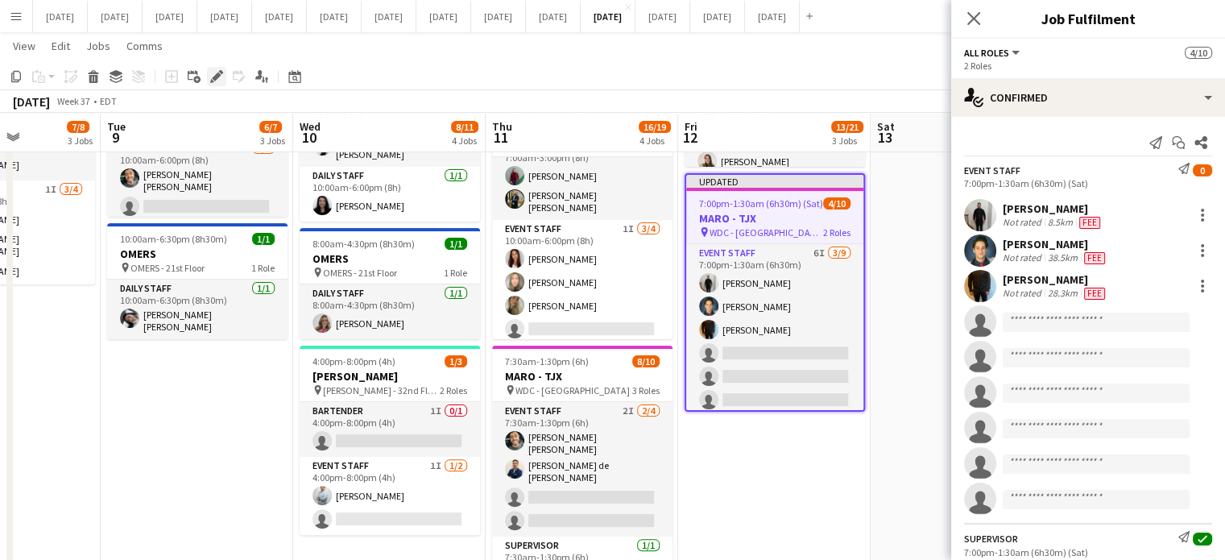
click at [214, 71] on icon "Edit" at bounding box center [216, 76] width 13 height 13
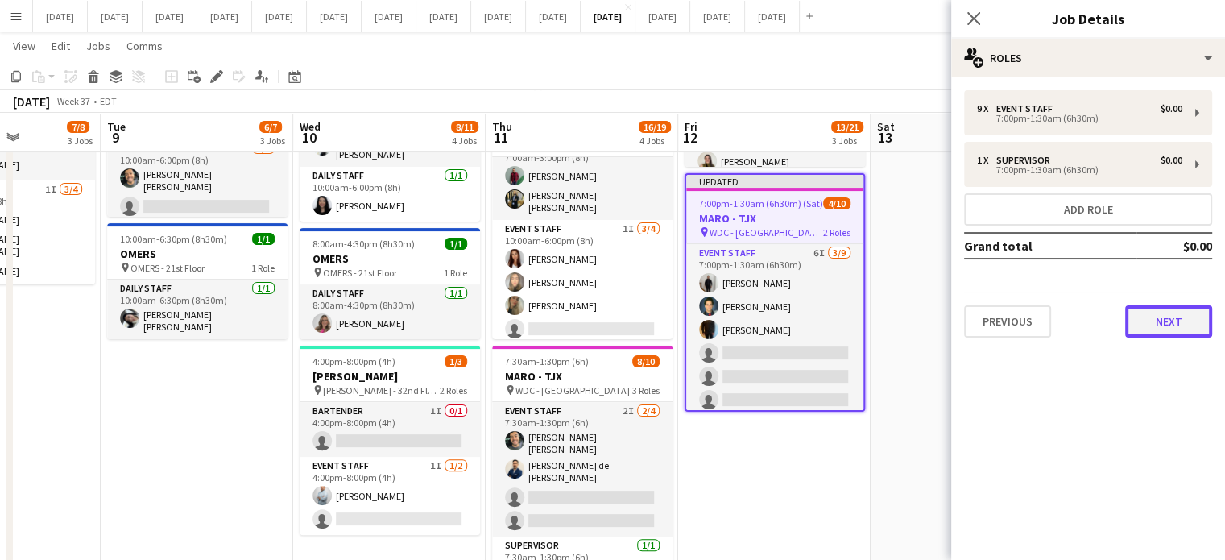
click at [1129, 315] on button "Next" at bounding box center [1169, 321] width 87 height 32
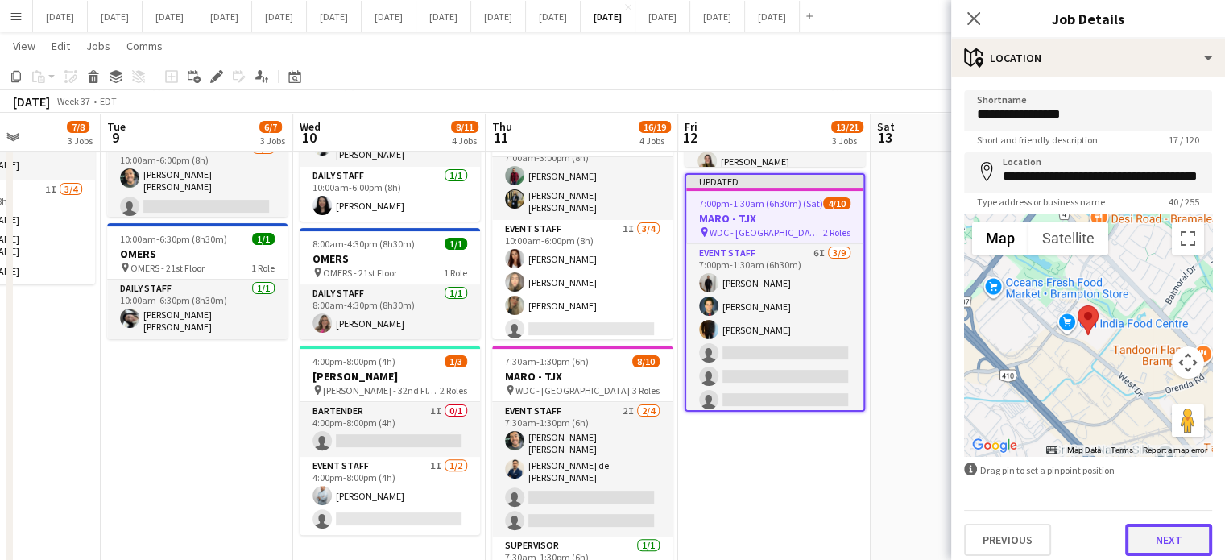
click at [1159, 541] on button "Next" at bounding box center [1169, 540] width 87 height 32
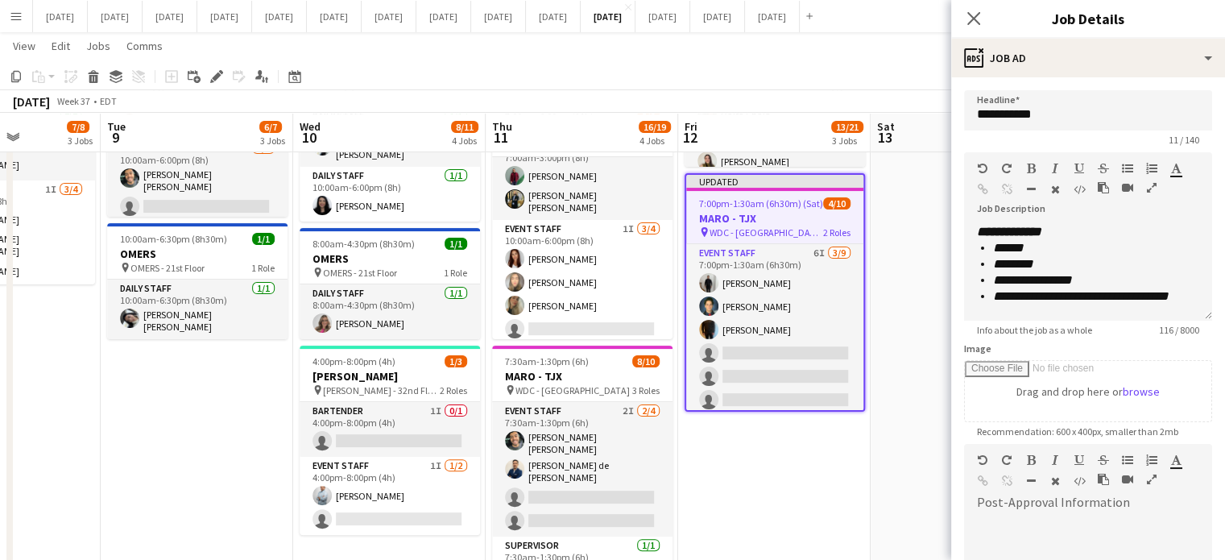
scroll to position [45, 0]
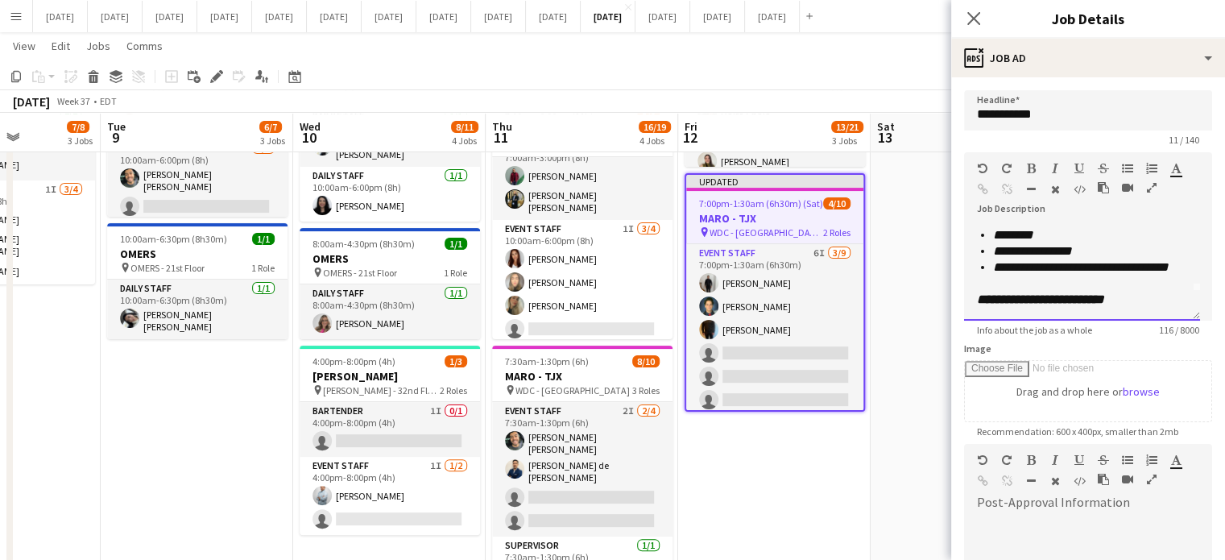
click at [1144, 287] on div at bounding box center [1082, 284] width 210 height 16
click at [1171, 294] on div "**********" at bounding box center [1082, 300] width 210 height 16
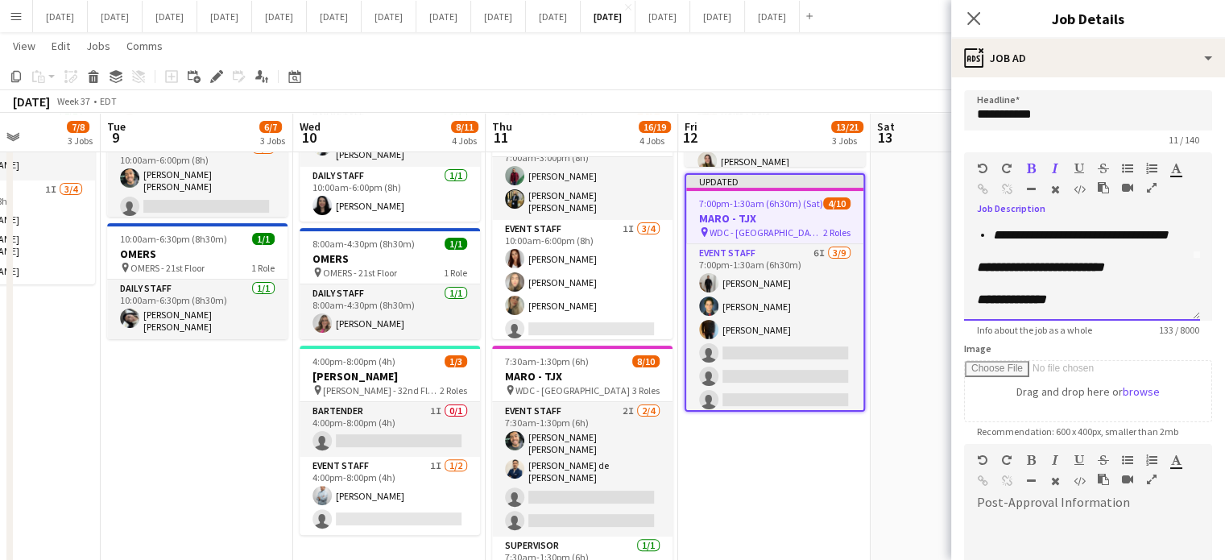
scroll to position [77, 0]
click at [979, 19] on icon "Close pop-in" at bounding box center [973, 17] width 15 height 15
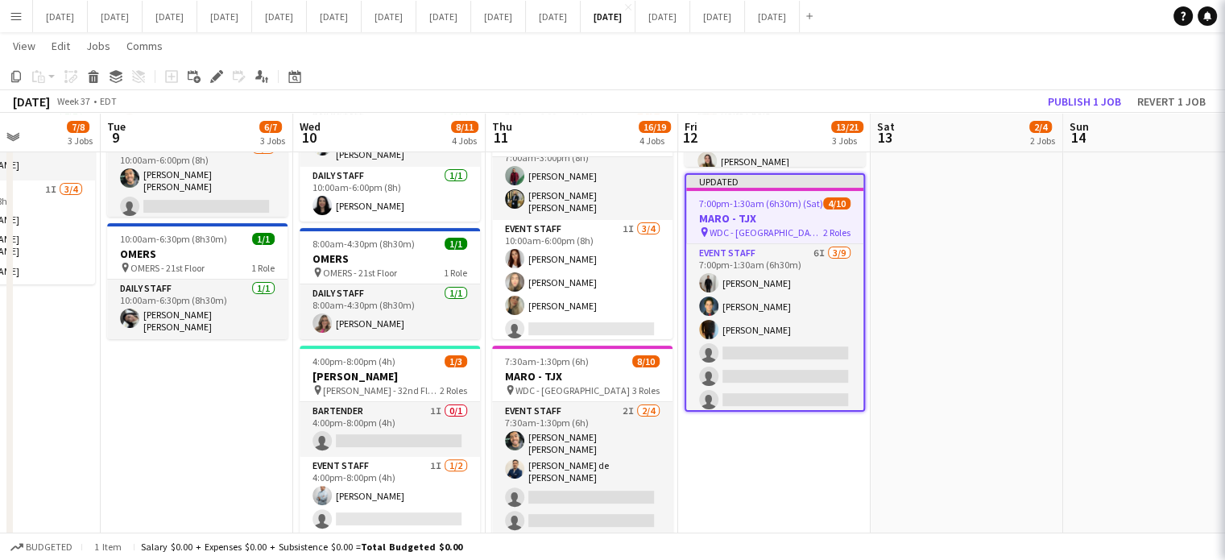
click at [805, 214] on h3 "MARO - TJX" at bounding box center [774, 218] width 177 height 15
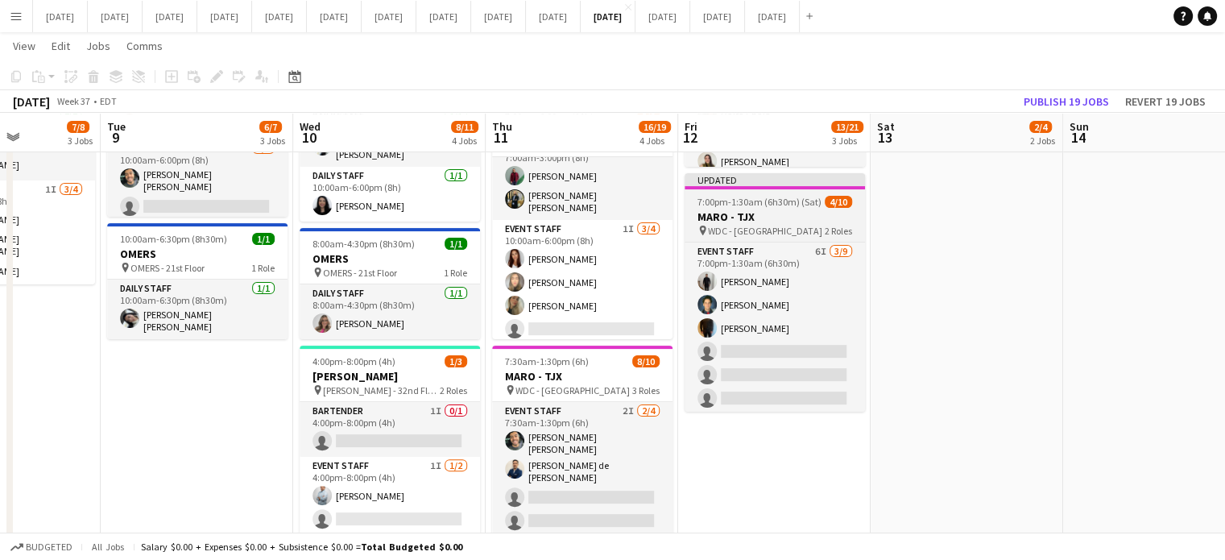
click at [813, 196] on span "7:00pm-1:30am (6h30m) (Sat)" at bounding box center [760, 202] width 124 height 12
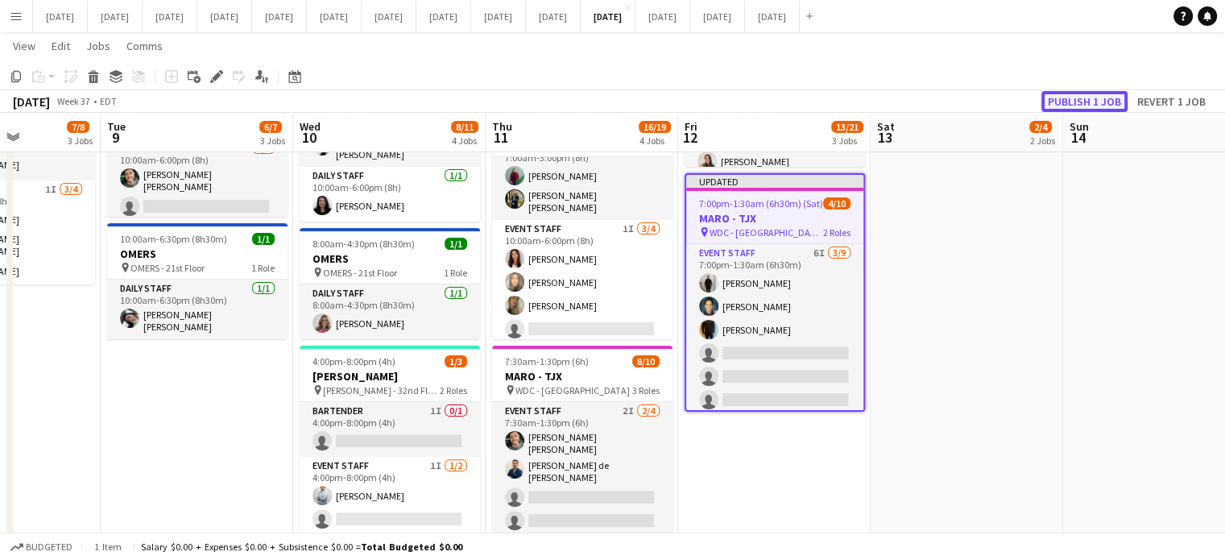
click at [1076, 102] on button "Publish 1 job" at bounding box center [1085, 101] width 86 height 21
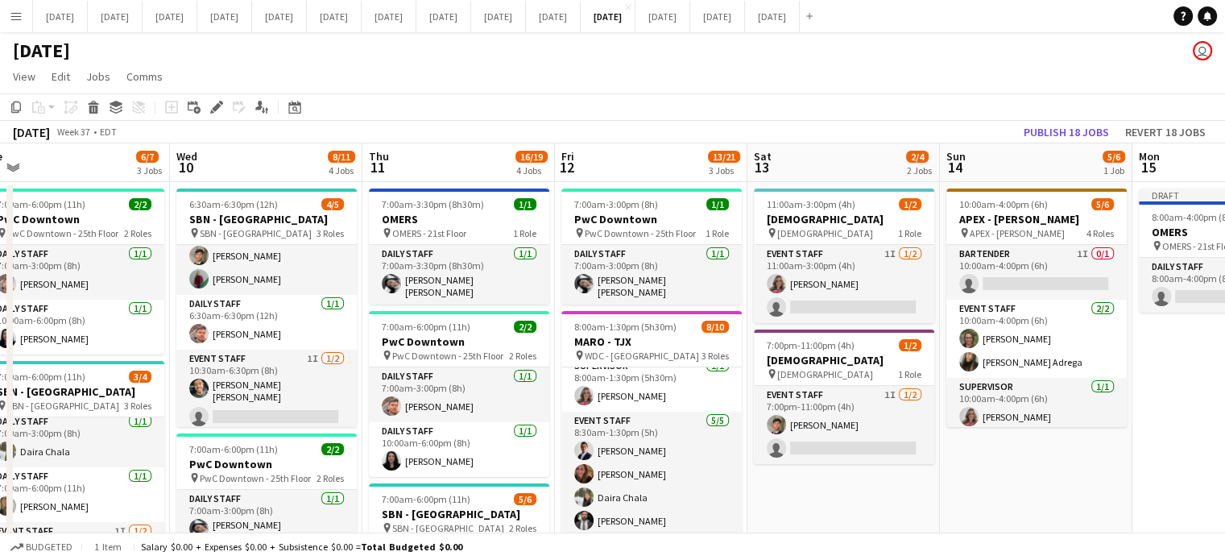
scroll to position [0, 500]
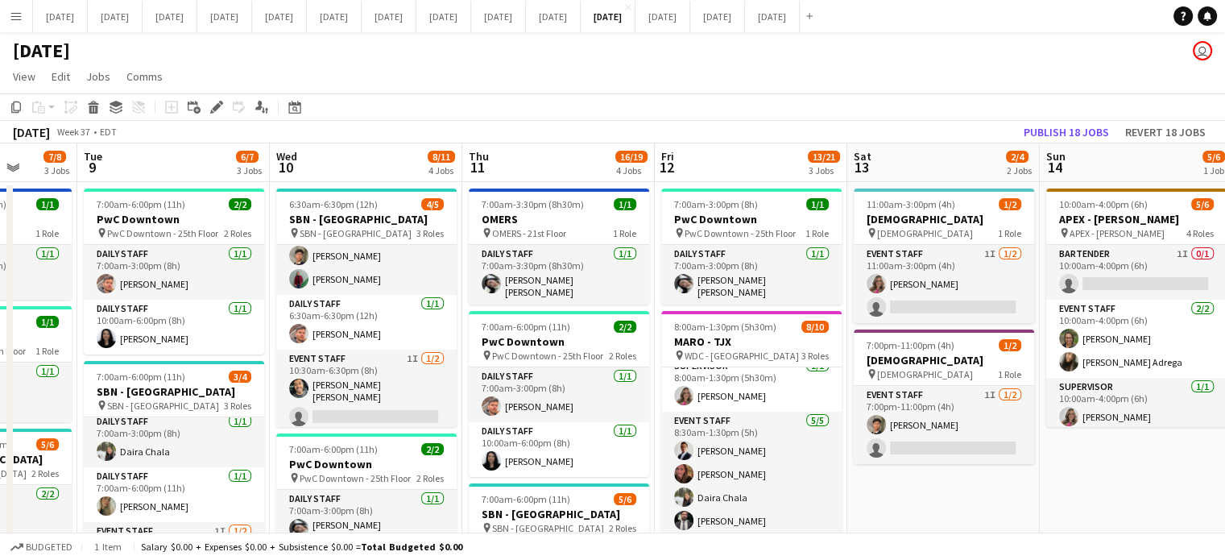
drag, startPoint x: 1180, startPoint y: 475, endPoint x: 1237, endPoint y: 413, distance: 84.4
click at [1225, 413] on html "Menu Boards Boards Boards All jobs Status Workforce Workforce My Workforce Recr…" at bounding box center [612, 512] width 1225 height 1024
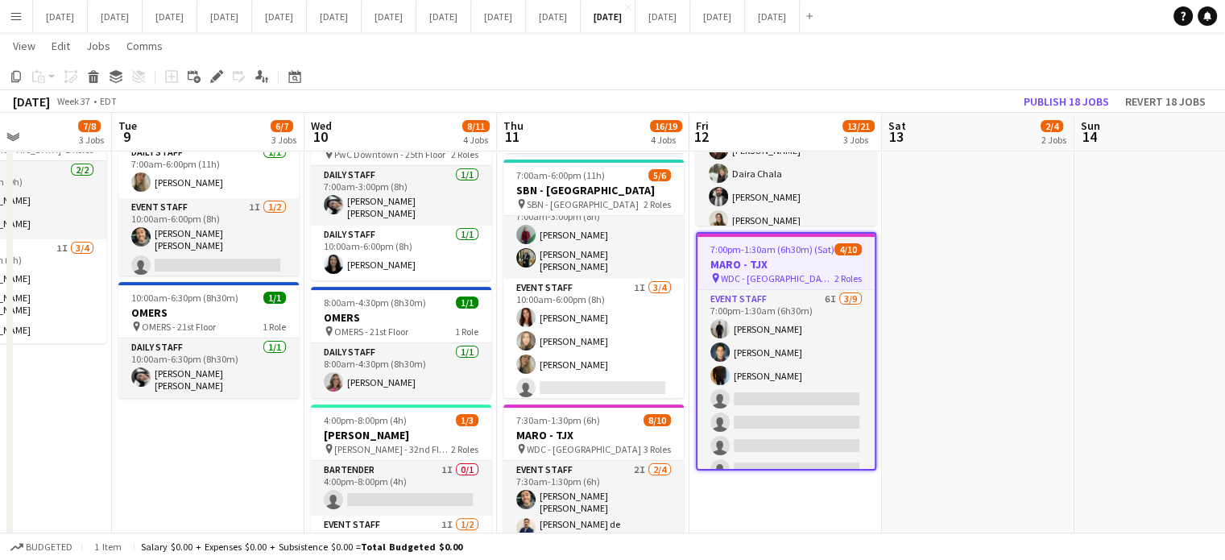
scroll to position [0, 424]
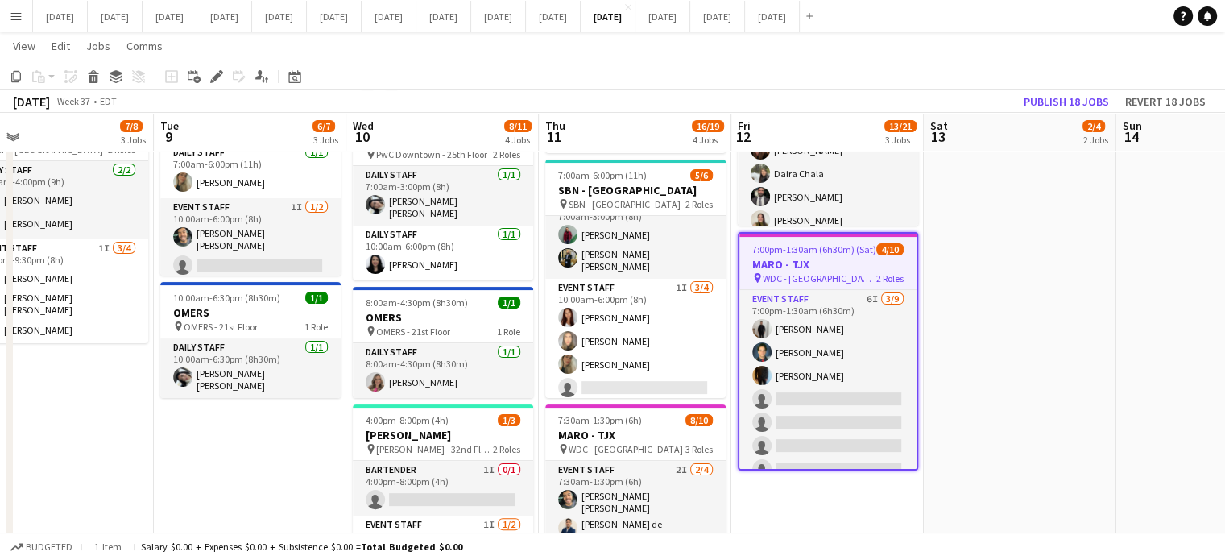
drag, startPoint x: 166, startPoint y: 471, endPoint x: 435, endPoint y: 437, distance: 271.2
click at [435, 437] on app-calendar-viewport "Sat 6 2/2 1 Job Sun 7 Mon 8 7/8 3 Jobs Tue 9 6/7 3 Jobs Wed 10 8/11 4 Jobs Thu …" at bounding box center [612, 207] width 1225 height 932
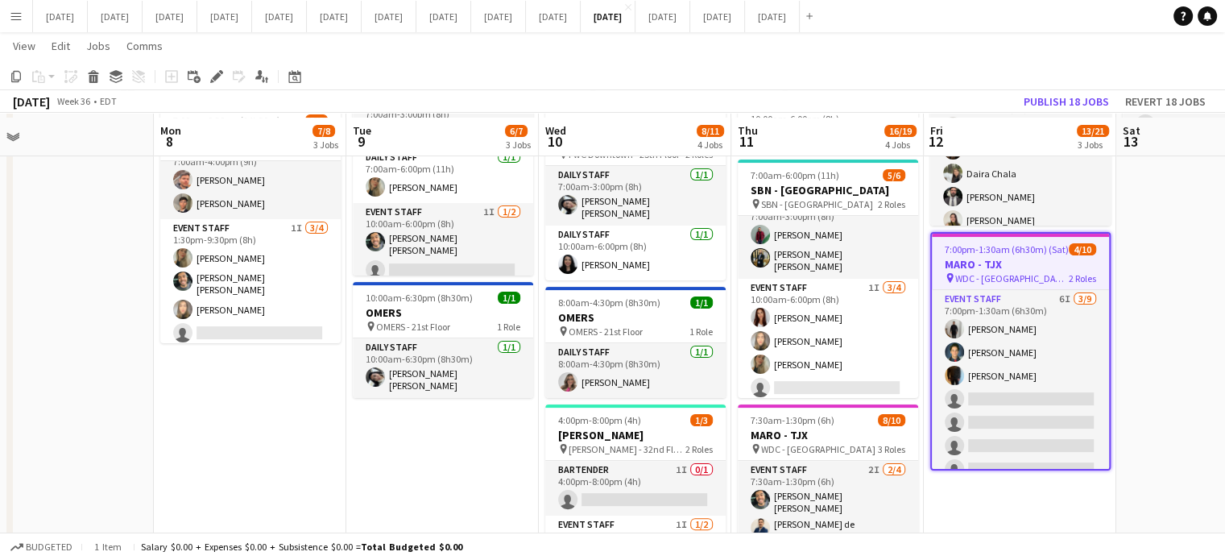
scroll to position [403, 0]
